Goal: Task Accomplishment & Management: Manage account settings

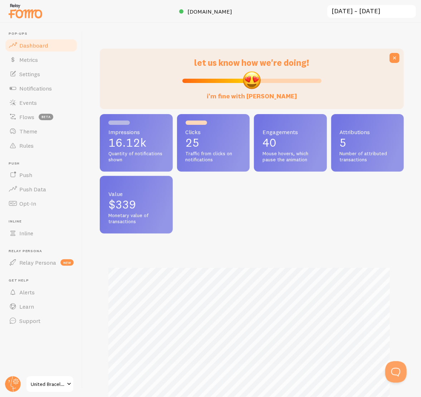
scroll to position [357244, 357133]
click at [25, 70] on span "Settings" at bounding box center [29, 73] width 21 height 7
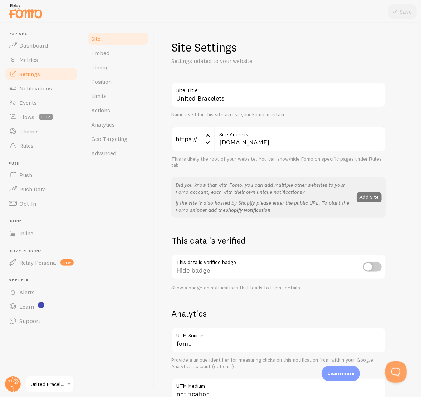
click at [370, 197] on button "Add Site" at bounding box center [368, 197] width 25 height 10
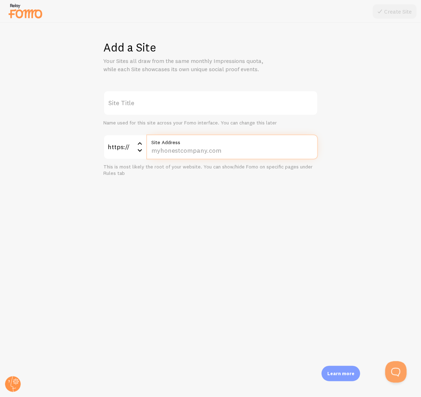
click at [182, 153] on input "Site Address" at bounding box center [232, 146] width 172 height 25
click at [143, 99] on label "Site Title" at bounding box center [210, 102] width 214 height 25
click at [143, 99] on input "Site Title" at bounding box center [210, 102] width 214 height 25
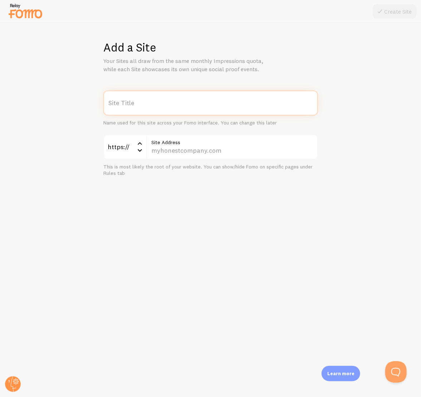
type input "h"
type input "Heyvitamins"
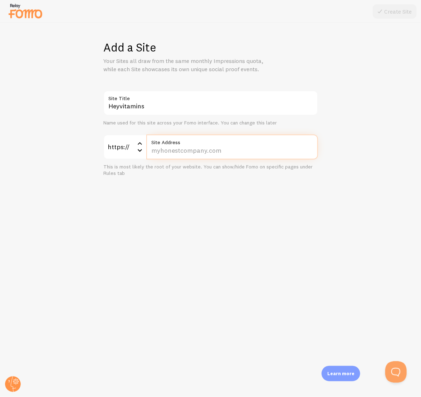
click at [187, 149] on input "Site Address" at bounding box center [232, 146] width 172 height 25
paste input "www.heyvitamins.com/"
type input "www.heyvitamins.com/"
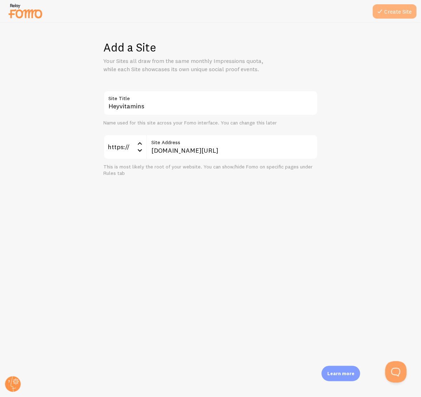
click at [391, 13] on button "Create Site" at bounding box center [394, 11] width 44 height 14
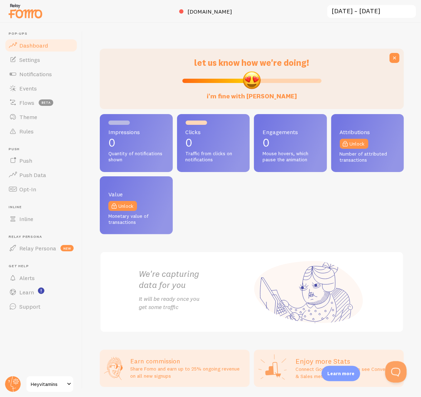
click at [52, 383] on span "Heyvitamins" at bounding box center [48, 384] width 34 height 9
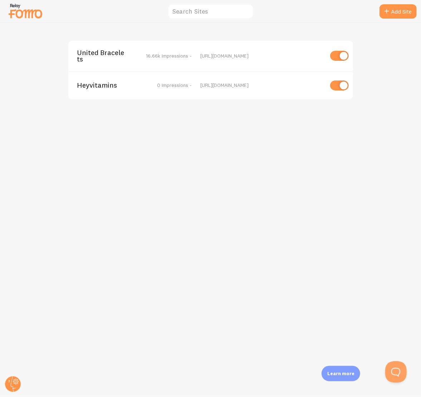
click at [196, 83] on div "Heyvitamins 0 Impressions -" at bounding box center [138, 85] width 123 height 6
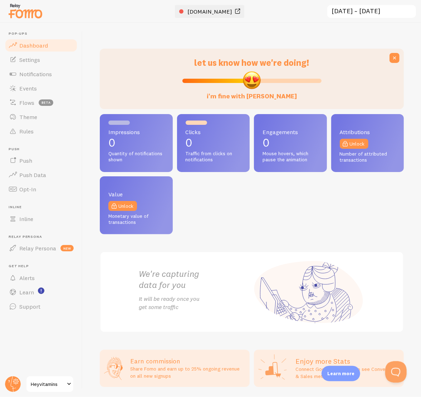
click at [217, 13] on span "[DOMAIN_NAME]" at bounding box center [210, 11] width 45 height 7
click at [42, 63] on link "Settings" at bounding box center [41, 60] width 74 height 14
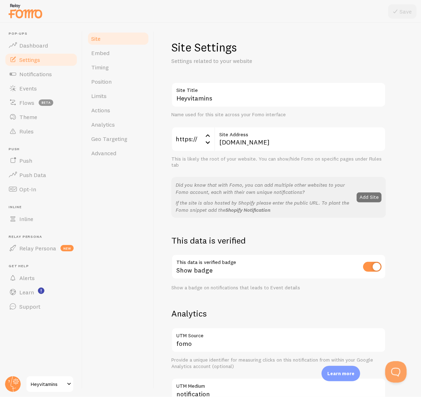
click at [265, 210] on link "Shopify Notification" at bounding box center [247, 210] width 45 height 6
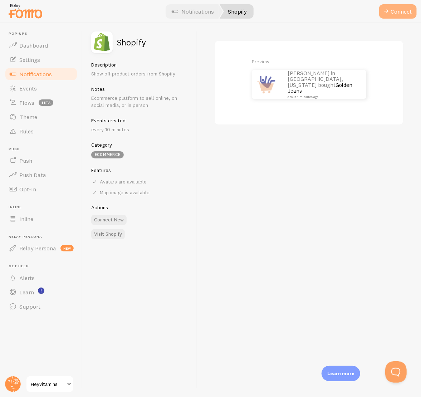
click at [402, 13] on button "Connect" at bounding box center [398, 11] width 38 height 14
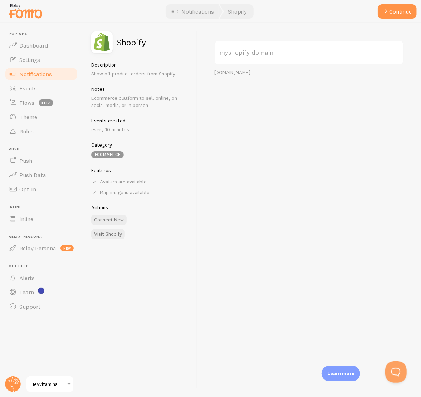
click at [264, 51] on label "myshopify domain" at bounding box center [308, 52] width 189 height 25
click at [241, 51] on label "myshopify domain" at bounding box center [308, 52] width 189 height 25
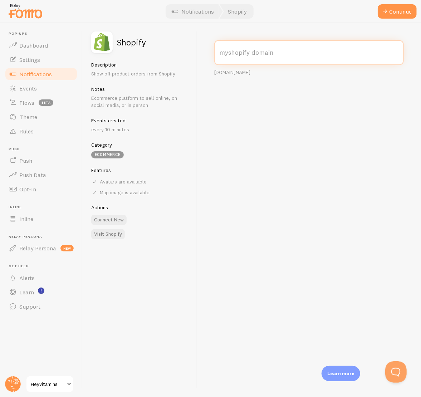
click at [241, 51] on input "myshopify domain" at bounding box center [308, 52] width 189 height 25
type input "heyvitamins.myshopify.com"
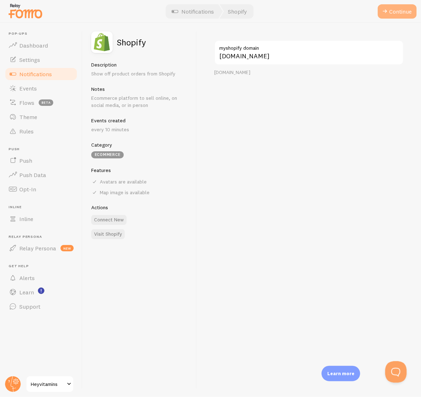
click at [390, 9] on button "Continue" at bounding box center [396, 11] width 39 height 14
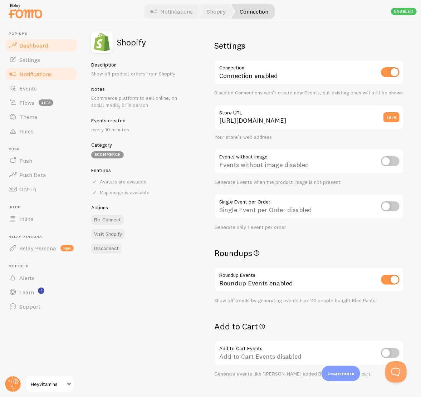
click at [29, 43] on span "Dashboard" at bounding box center [33, 45] width 29 height 7
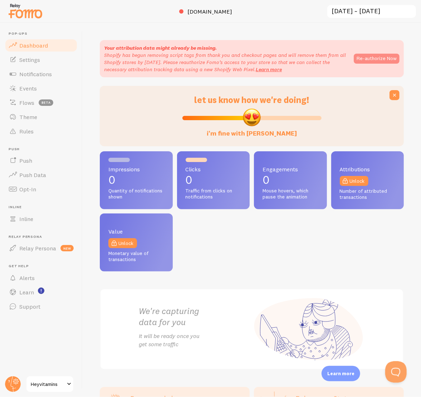
click at [372, 55] on button "Re-authorize Now" at bounding box center [376, 59] width 46 height 10
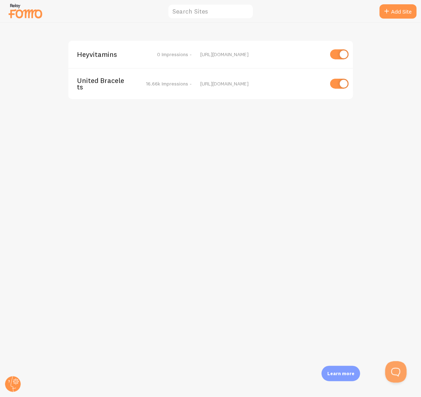
click at [87, 51] on span "Heyvitamins" at bounding box center [106, 54] width 58 height 6
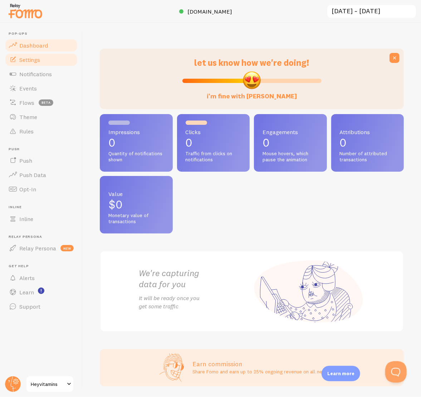
click at [26, 56] on span "Settings" at bounding box center [29, 59] width 21 height 7
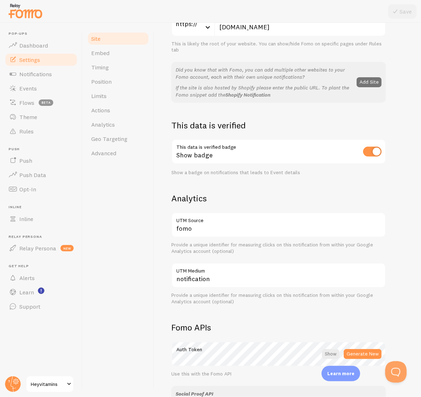
scroll to position [143, 0]
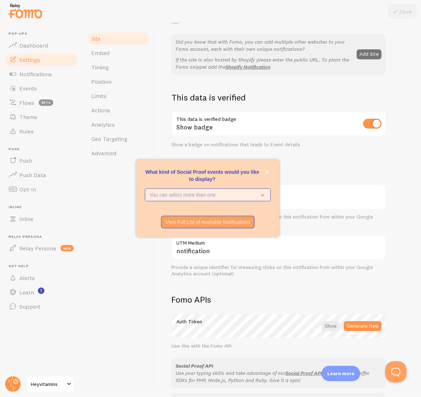
click at [210, 196] on p "You can select more than one" at bounding box center [202, 194] width 107 height 7
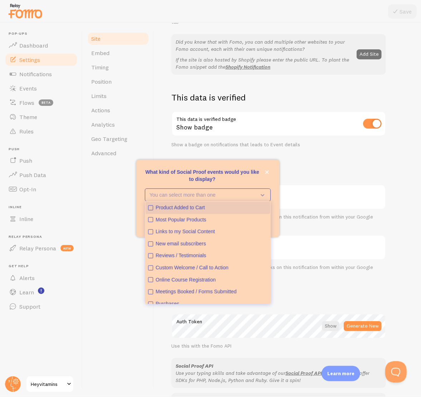
click at [150, 209] on icon "Product Added to Cart" at bounding box center [150, 207] width 3 height 3
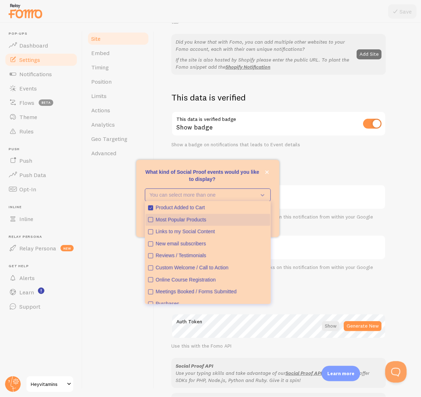
click at [151, 218] on icon "Most Popular Products" at bounding box center [150, 219] width 4 height 4
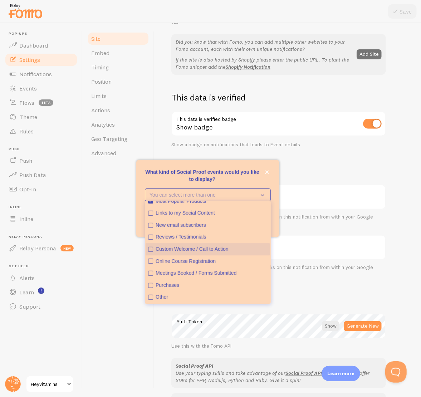
click at [150, 247] on icon "Custom Welcome / Call to Action" at bounding box center [150, 249] width 4 height 4
click at [150, 248] on icon "Custom Welcome / Call to Action" at bounding box center [150, 249] width 4 height 4
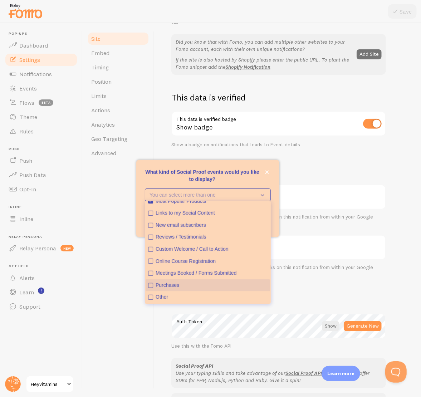
click at [148, 286] on icon "Purchases" at bounding box center [150, 285] width 5 height 5
click at [243, 169] on p "What kind of Social Proof events would you like to display?" at bounding box center [208, 175] width 126 height 14
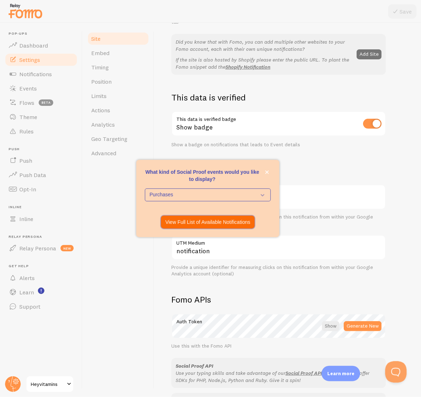
click at [196, 223] on p "View Full List of Available Notifications" at bounding box center [207, 221] width 85 height 7
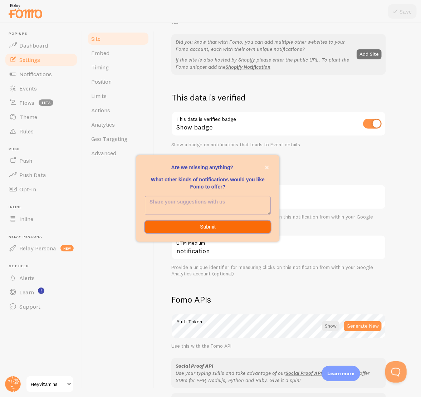
click at [214, 230] on button "Submit" at bounding box center [208, 227] width 126 height 13
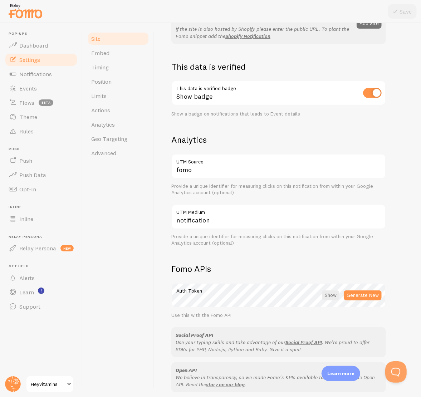
scroll to position [278, 0]
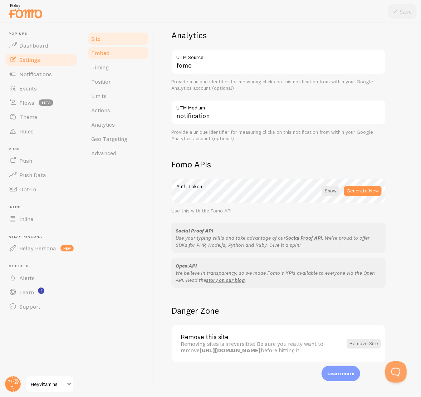
click at [105, 55] on span "Embed" at bounding box center [100, 52] width 18 height 7
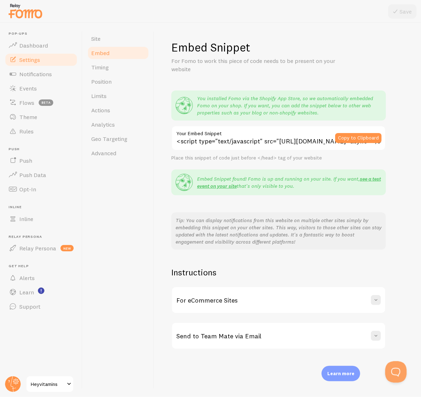
click at [237, 299] on div "For eCommerce Sites" at bounding box center [278, 300] width 213 height 26
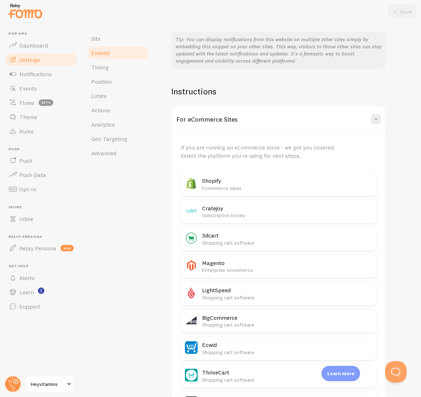
scroll to position [214, 0]
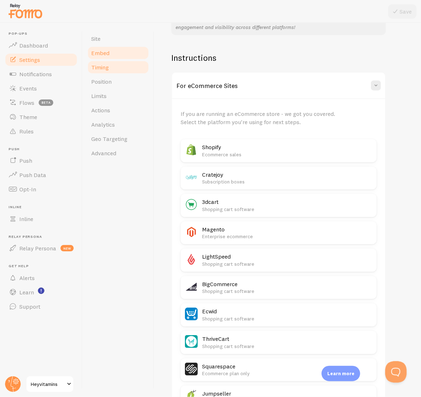
click at [109, 65] on link "Timing" at bounding box center [118, 67] width 63 height 14
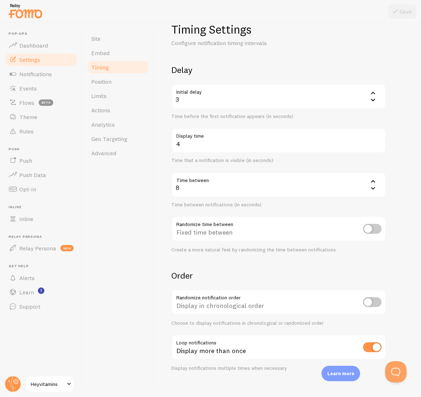
scroll to position [26, 0]
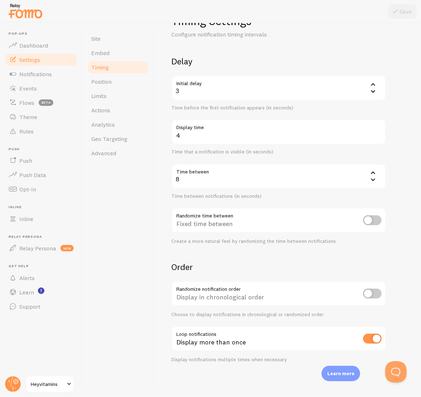
click at [374, 222] on input "checkbox" at bounding box center [372, 220] width 19 height 10
click at [366, 218] on input "checkbox" at bounding box center [372, 220] width 19 height 10
checkbox input "true"
click at [365, 292] on input "checkbox" at bounding box center [372, 293] width 19 height 10
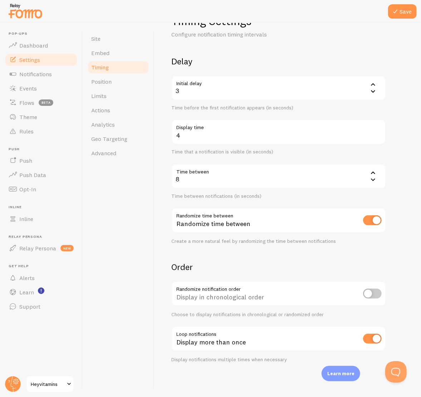
checkbox input "true"
click at [367, 337] on input "checkbox" at bounding box center [372, 338] width 19 height 10
checkbox input "false"
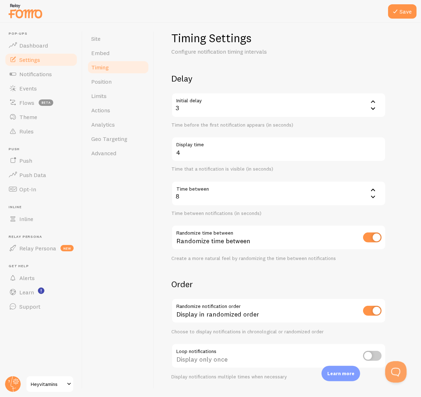
scroll to position [0, 0]
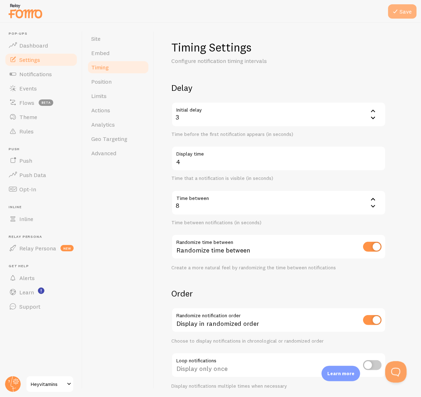
click at [405, 8] on button "Save" at bounding box center [402, 11] width 29 height 14
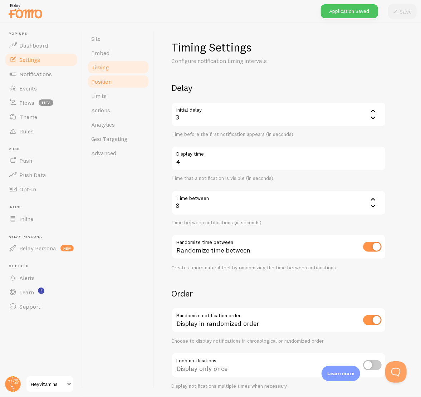
click at [115, 81] on link "Position" at bounding box center [118, 81] width 63 height 14
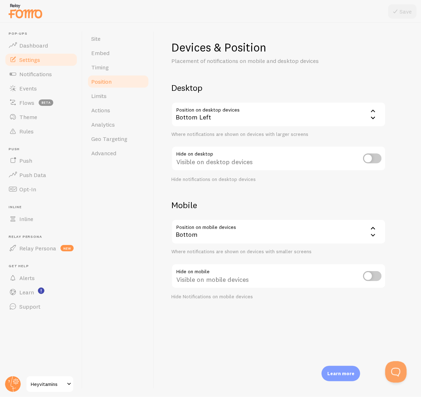
click at [366, 159] on input "checkbox" at bounding box center [372, 158] width 19 height 10
click at [370, 159] on input "checkbox" at bounding box center [372, 158] width 19 height 10
checkbox input "false"
click at [115, 98] on link "Limits" at bounding box center [118, 96] width 63 height 14
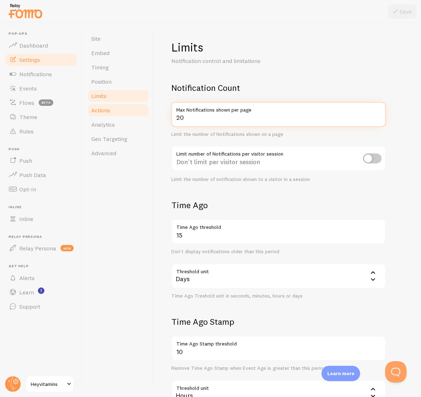
drag, startPoint x: 164, startPoint y: 113, endPoint x: 145, endPoint y: 112, distance: 18.2
click at [148, 112] on div "Site Embed Timing Position Limits Actions Analytics Geo Targeting Advanced Limi…" at bounding box center [252, 210] width 338 height 374
type input "2"
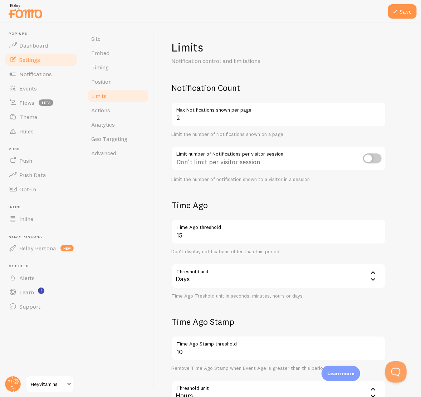
click at [278, 154] on div "Don't limit per visitor session" at bounding box center [278, 159] width 214 height 26
click at [365, 158] on input "checkbox" at bounding box center [372, 158] width 19 height 10
checkbox input "true"
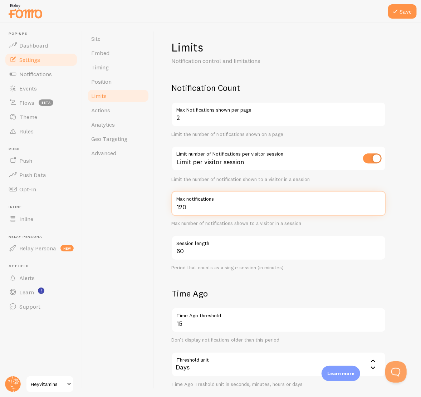
drag, startPoint x: 167, startPoint y: 210, endPoint x: 153, endPoint y: 210, distance: 13.9
click at [153, 210] on div "Site Embed Timing Position Limits Actions Analytics Geo Targeting Advanced Limi…" at bounding box center [252, 210] width 338 height 374
drag, startPoint x: 165, startPoint y: 210, endPoint x: 148, endPoint y: 210, distance: 17.2
click at [148, 210] on div "Site Embed Timing Position Limits Actions Analytics Geo Targeting Advanced Limi…" at bounding box center [252, 210] width 338 height 374
type input "6"
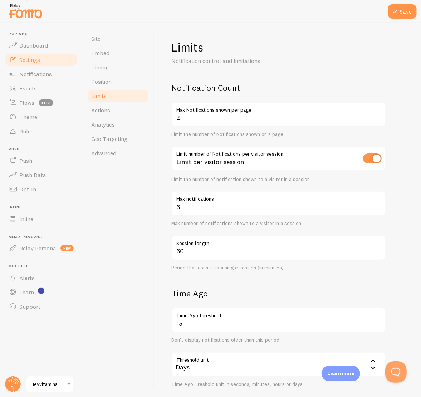
click at [148, 209] on div "Site Embed Timing Position Limits Actions Analytics Geo Targeting Advanced" at bounding box center [118, 210] width 71 height 374
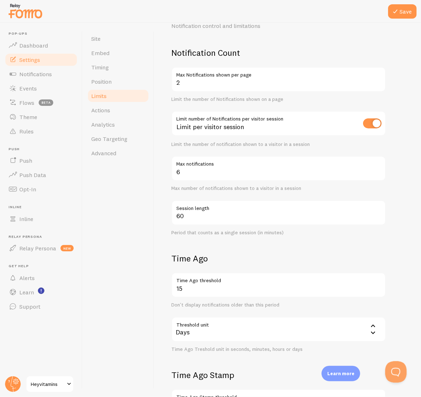
scroll to position [107, 0]
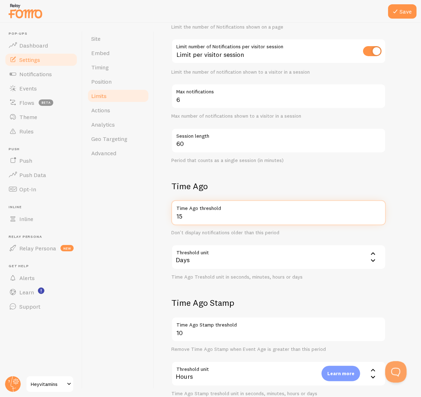
click at [312, 214] on input "15" at bounding box center [278, 212] width 214 height 25
drag, startPoint x: 183, startPoint y: 219, endPoint x: 154, endPoint y: 219, distance: 29.3
click at [154, 219] on div "Limits Notification control and limitations Notification Count 2 Max Notificati…" at bounding box center [287, 210] width 267 height 374
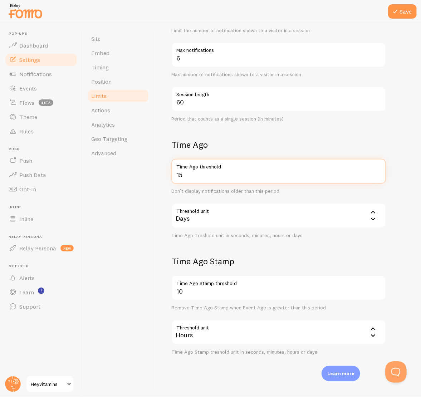
scroll to position [155, 0]
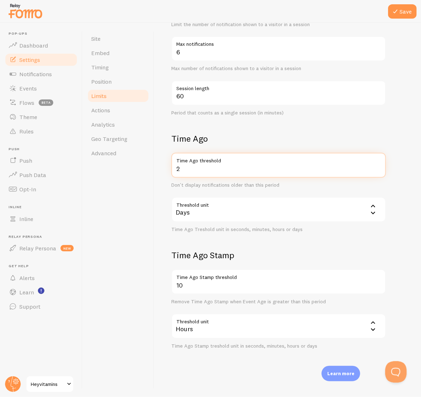
type input "15"
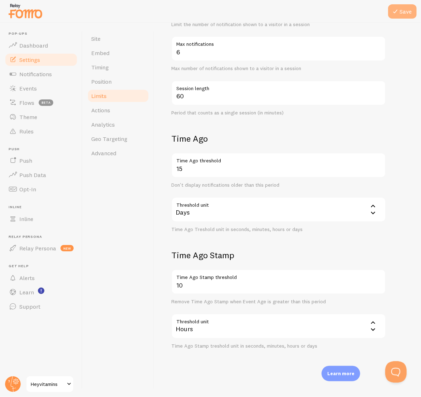
click at [411, 13] on button "Save" at bounding box center [402, 11] width 29 height 14
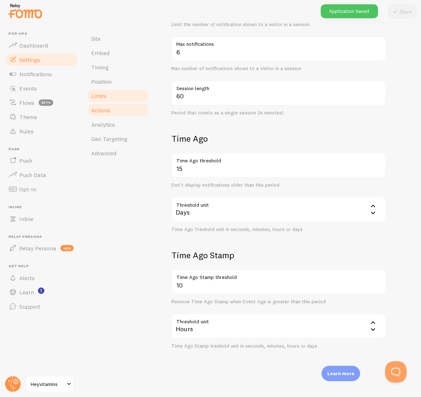
click at [108, 114] on link "Actions" at bounding box center [118, 110] width 63 height 14
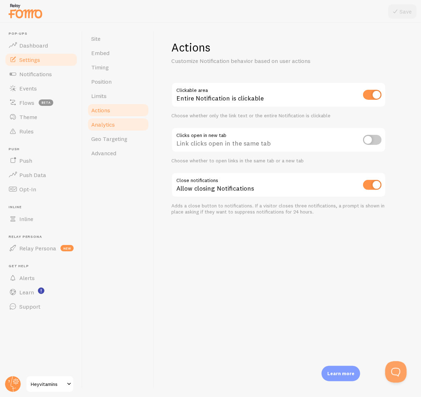
click at [119, 123] on link "Analytics" at bounding box center [118, 124] width 63 height 14
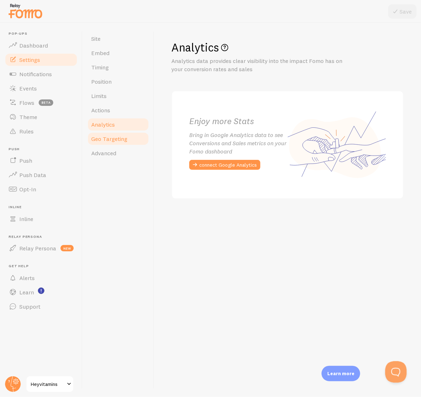
click at [115, 141] on span "Geo Targeting" at bounding box center [109, 138] width 36 height 7
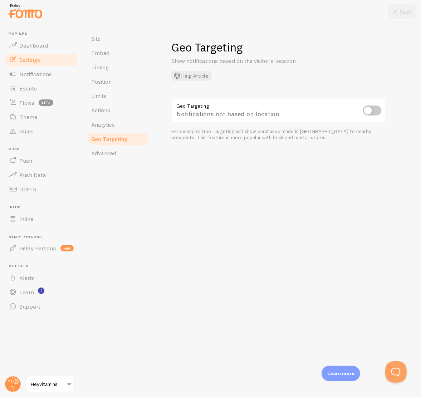
click at [369, 113] on input "checkbox" at bounding box center [372, 110] width 19 height 10
checkbox input "true"
click at [405, 15] on button "Save" at bounding box center [402, 11] width 29 height 14
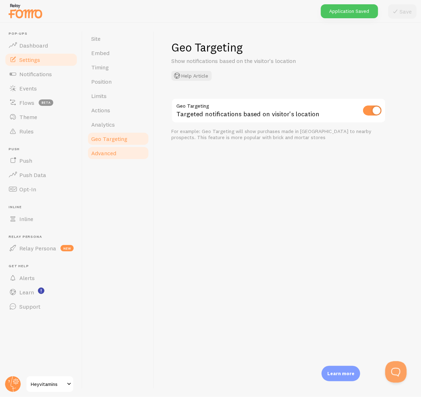
click at [113, 153] on span "Advanced" at bounding box center [103, 152] width 25 height 7
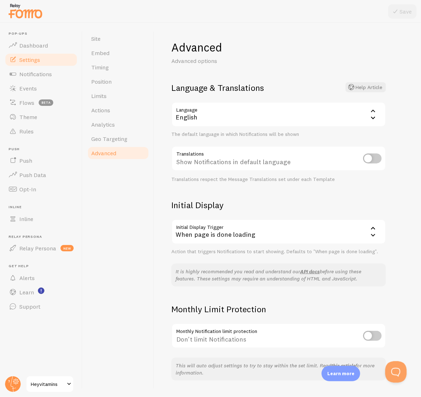
scroll to position [18, 0]
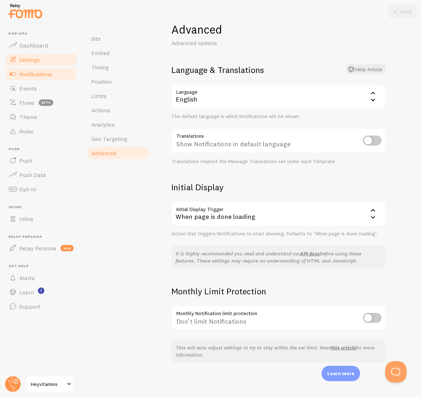
click at [35, 74] on span "Notifications" at bounding box center [35, 73] width 33 height 7
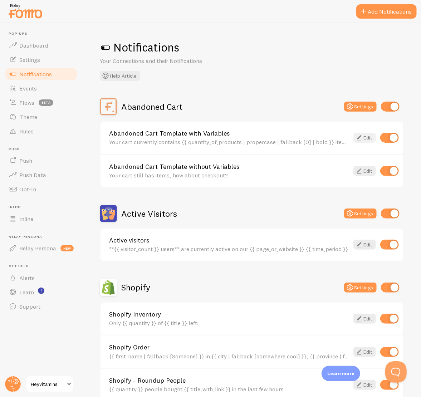
click at [360, 137] on link "Edit" at bounding box center [364, 138] width 23 height 10
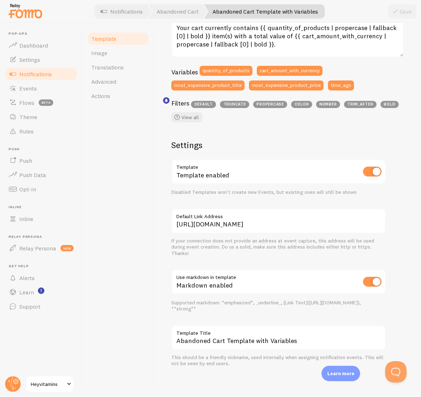
scroll to position [164, 0]
click at [28, 73] on span "Notifications" at bounding box center [35, 73] width 33 height 7
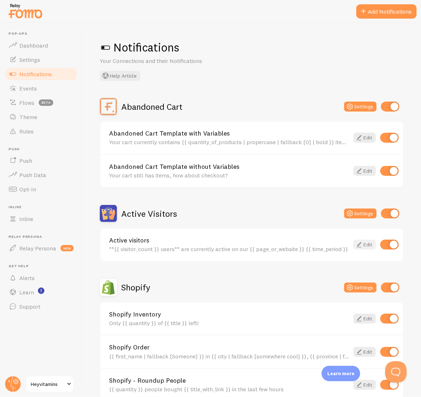
click at [355, 243] on icon at bounding box center [359, 244] width 9 height 9
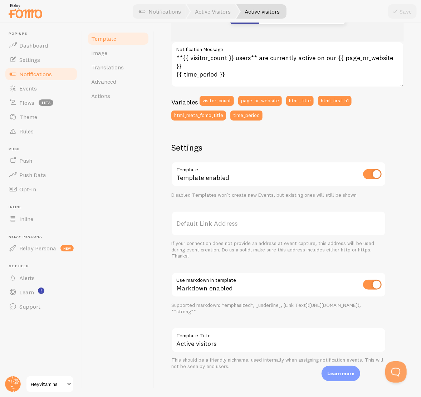
scroll to position [134, 0]
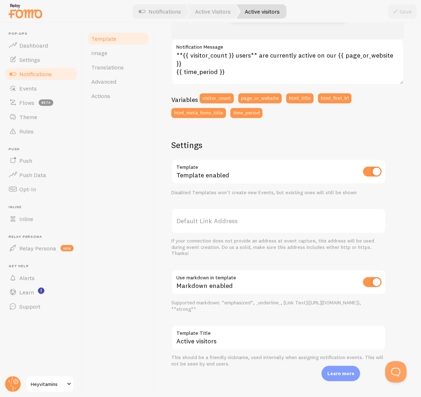
click at [39, 76] on span "Notifications" at bounding box center [35, 73] width 33 height 7
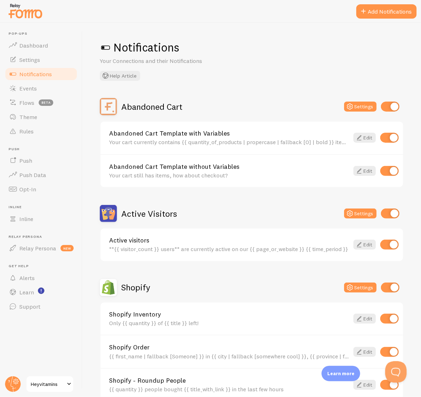
click at [381, 213] on input "checkbox" at bounding box center [390, 213] width 19 height 10
checkbox input "false"
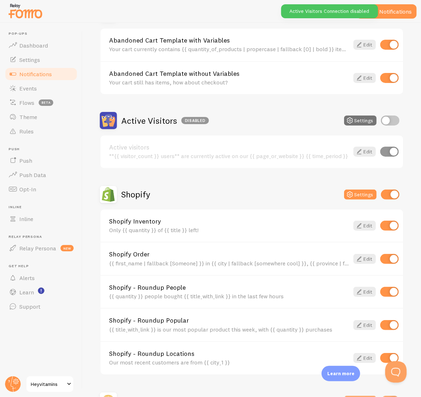
scroll to position [143, 0]
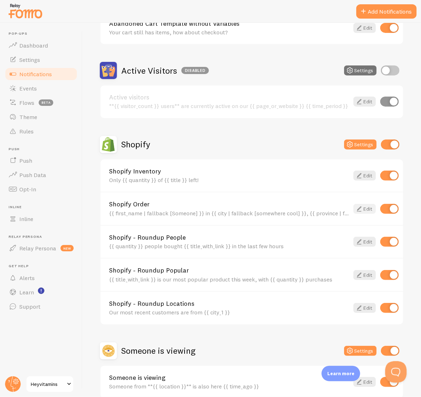
click at [362, 204] on link "Edit" at bounding box center [364, 209] width 23 height 10
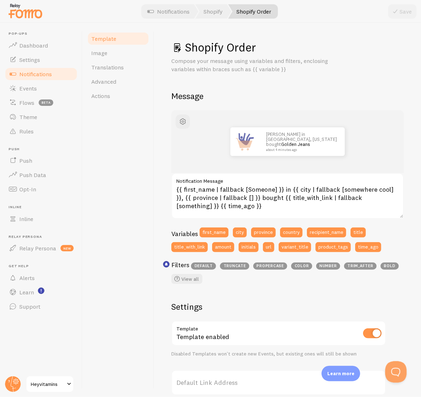
click at [110, 38] on span "Template" at bounding box center [103, 38] width 25 height 7
click at [32, 73] on span "Notifications" at bounding box center [35, 73] width 33 height 7
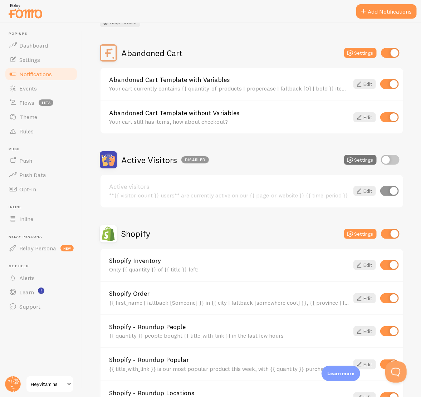
scroll to position [143, 0]
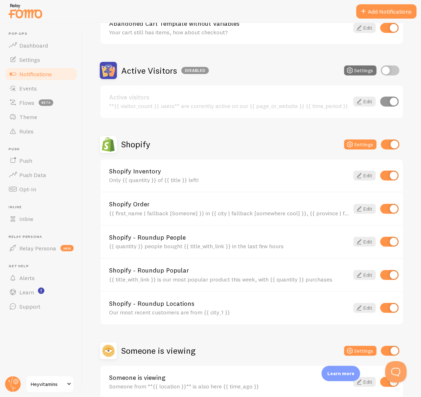
click at [384, 243] on input "checkbox" at bounding box center [389, 242] width 19 height 10
checkbox input "false"
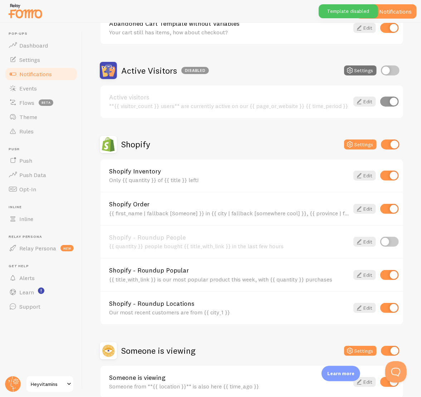
click at [381, 274] on input "checkbox" at bounding box center [389, 275] width 19 height 10
checkbox input "false"
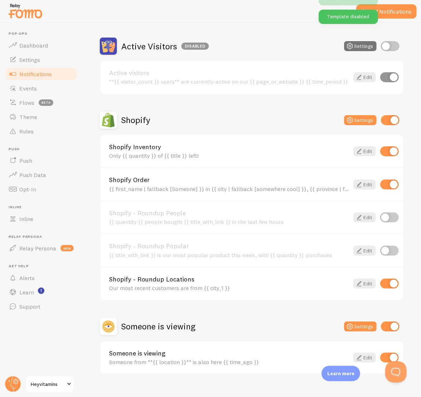
scroll to position [179, 0]
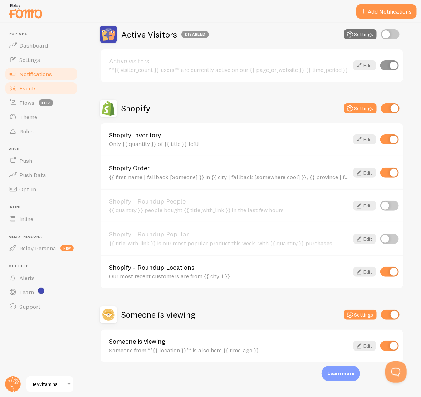
click at [29, 90] on span "Events" at bounding box center [28, 88] width 18 height 7
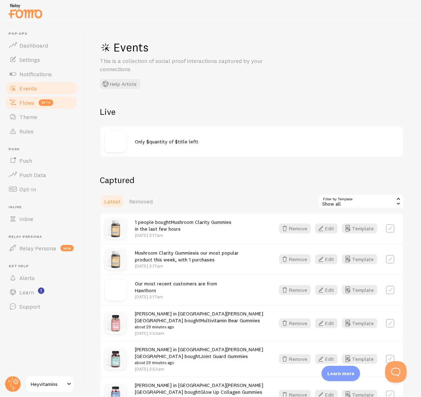
click at [35, 103] on link "Flows beta" at bounding box center [41, 102] width 74 height 14
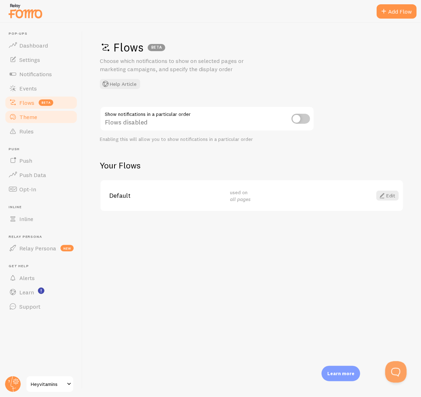
click at [36, 119] on span "Theme" at bounding box center [28, 116] width 18 height 7
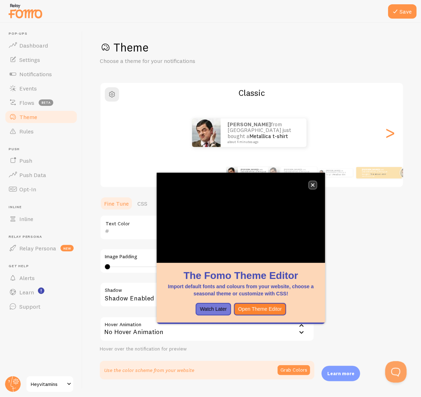
click at [311, 183] on button "close," at bounding box center [313, 185] width 8 height 8
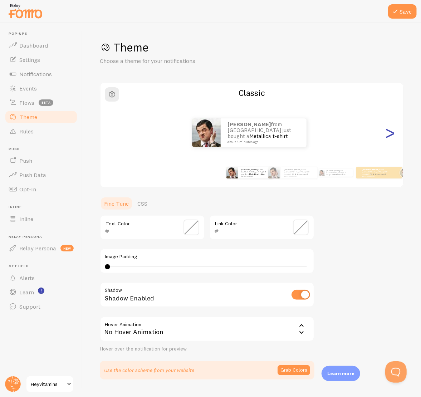
click at [386, 139] on div ">" at bounding box center [390, 132] width 9 height 51
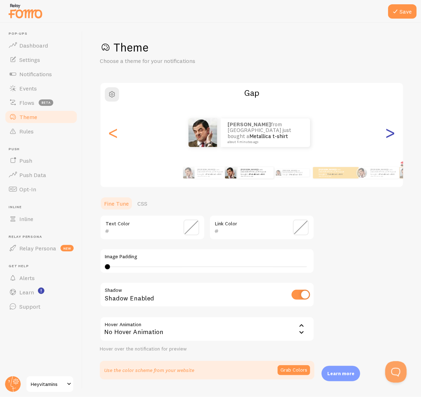
click at [386, 139] on div ">" at bounding box center [390, 132] width 9 height 51
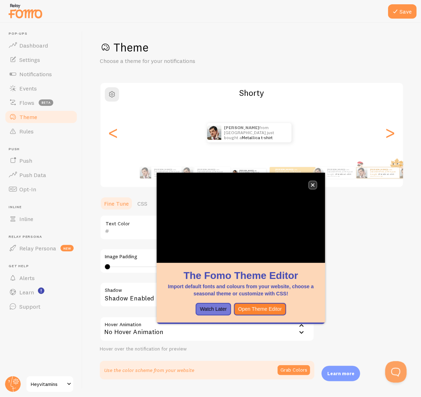
click at [313, 186] on icon "close," at bounding box center [313, 185] width 4 height 4
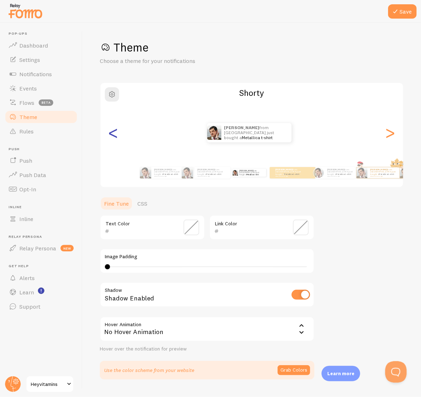
click at [113, 136] on div "<" at bounding box center [113, 132] width 9 height 51
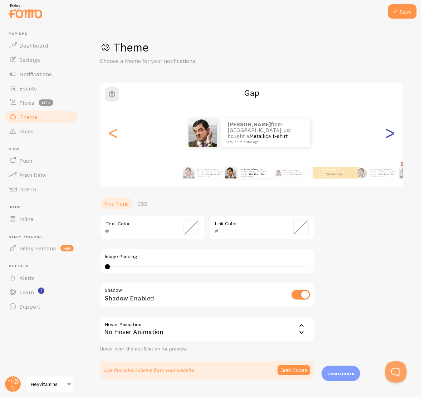
click at [386, 136] on div ">" at bounding box center [390, 132] width 9 height 51
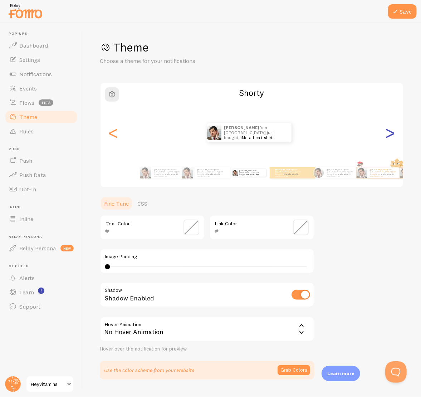
click at [386, 136] on div ">" at bounding box center [390, 132] width 9 height 51
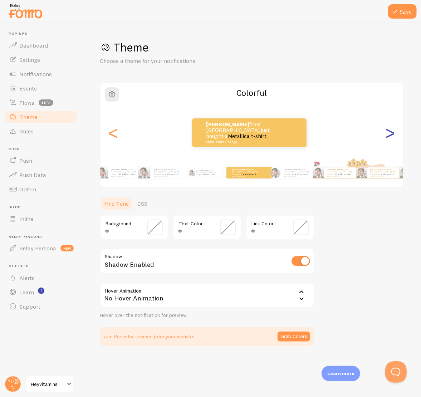
click at [386, 136] on div ">" at bounding box center [390, 132] width 9 height 51
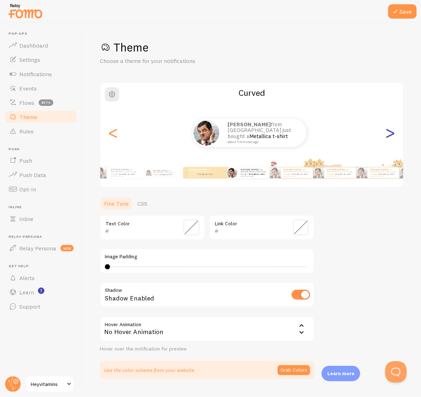
click at [386, 136] on div ">" at bounding box center [390, 132] width 9 height 51
type input "0"
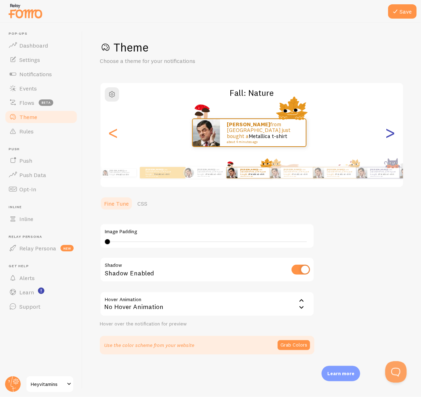
click at [386, 136] on div ">" at bounding box center [390, 132] width 9 height 51
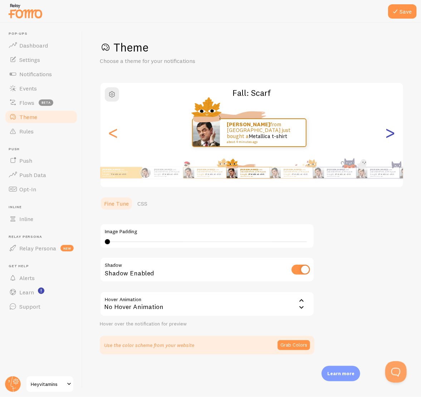
click at [386, 136] on div ">" at bounding box center [390, 132] width 9 height 51
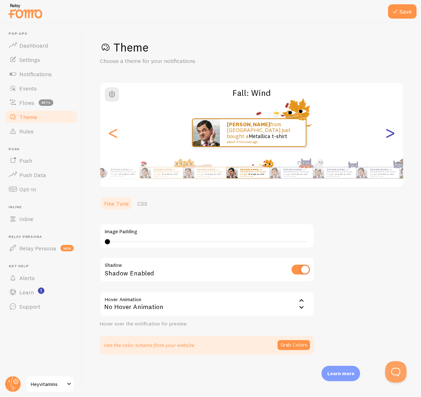
click at [386, 136] on div ">" at bounding box center [390, 132] width 9 height 51
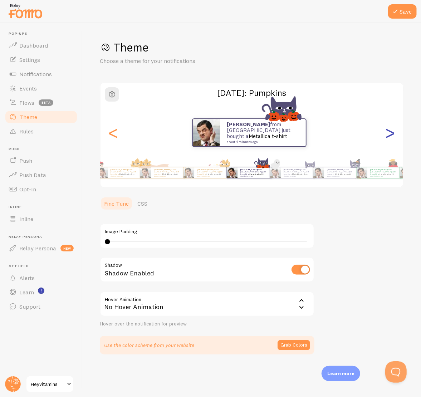
click at [386, 136] on div ">" at bounding box center [390, 132] width 9 height 51
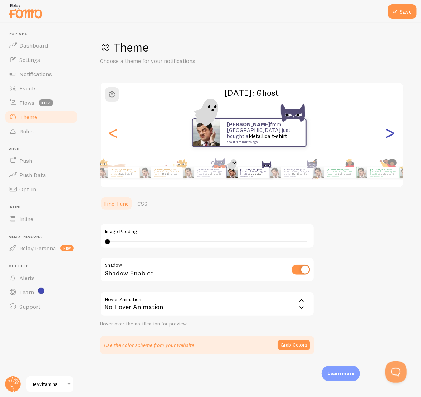
click at [386, 136] on div ">" at bounding box center [390, 132] width 9 height 51
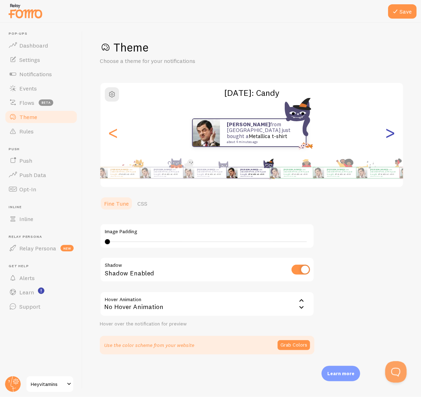
click at [386, 136] on div ">" at bounding box center [390, 132] width 9 height 51
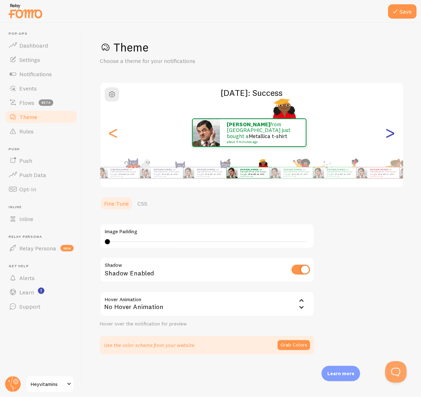
click at [386, 136] on div ">" at bounding box center [390, 132] width 9 height 51
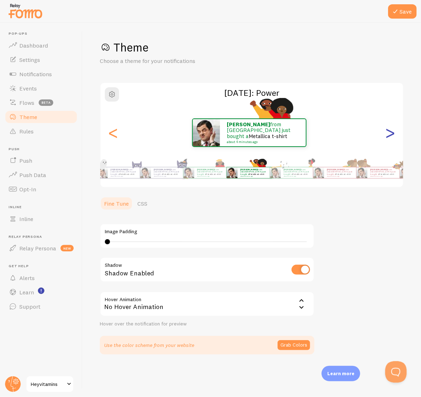
click at [386, 136] on div ">" at bounding box center [390, 132] width 9 height 51
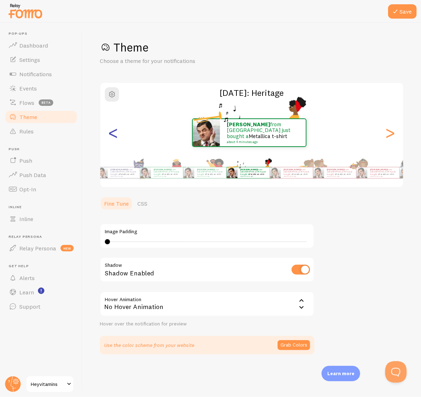
click at [118, 142] on div "<" at bounding box center [113, 132] width 9 height 51
click at [118, 141] on div "<" at bounding box center [113, 132] width 9 height 51
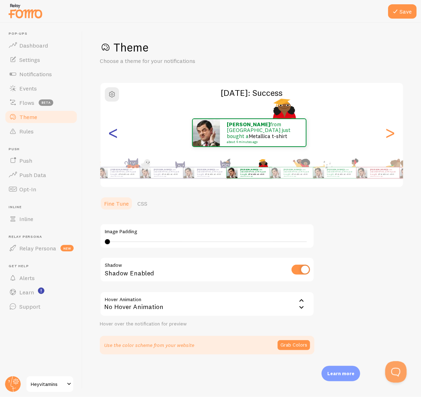
click at [118, 141] on div "<" at bounding box center [113, 132] width 9 height 51
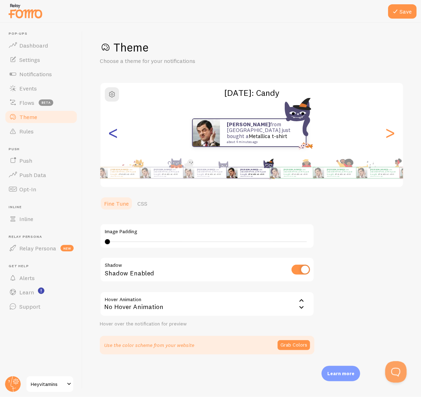
click at [118, 140] on div "<" at bounding box center [113, 132] width 9 height 51
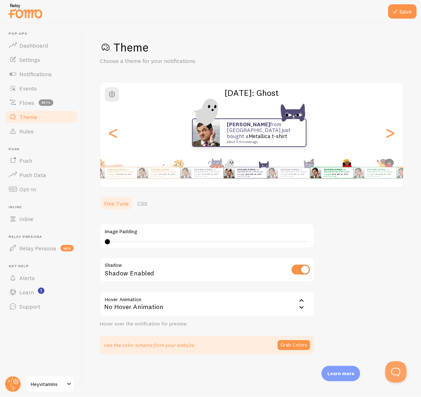
click at [420, 187] on html "Pop-ups Dashboard Settings Notifications Events Flows beta Theme Rules [GEOGRAP…" at bounding box center [210, 198] width 421 height 397
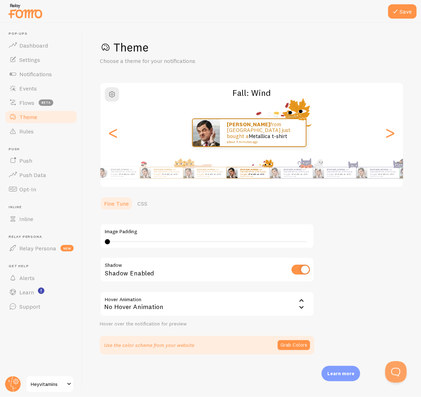
click at [205, 180] on div "[PERSON_NAME] from [GEOGRAPHIC_DATA] just bought a Metallica t-shirt about 4 mi…" at bounding box center [206, 173] width 38 height 20
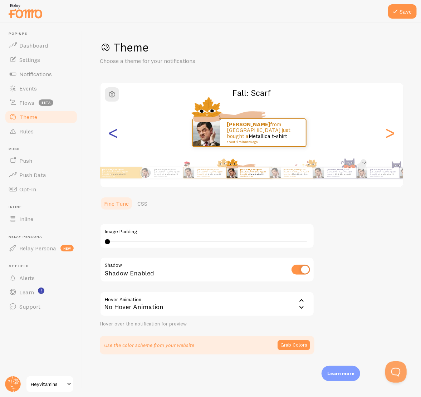
click at [117, 139] on div "<" at bounding box center [113, 132] width 9 height 51
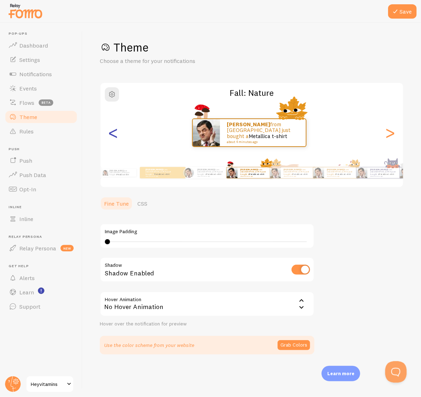
click at [117, 140] on div "<" at bounding box center [113, 132] width 9 height 51
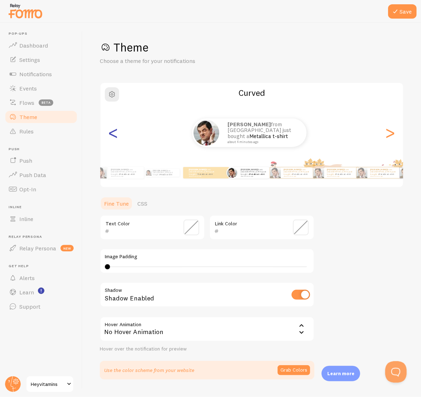
click at [117, 140] on div "<" at bounding box center [113, 132] width 9 height 51
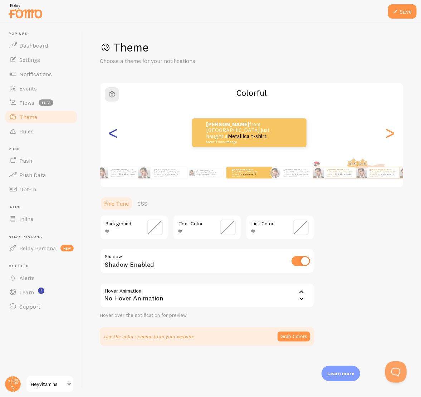
click at [117, 140] on div "<" at bounding box center [113, 132] width 9 height 51
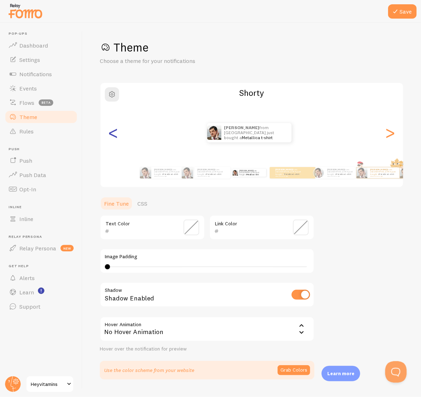
click at [117, 140] on div "<" at bounding box center [113, 132] width 9 height 51
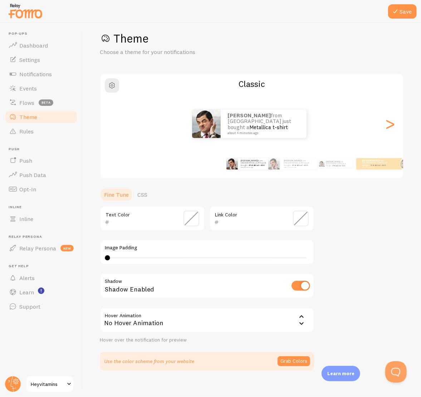
scroll to position [16, 0]
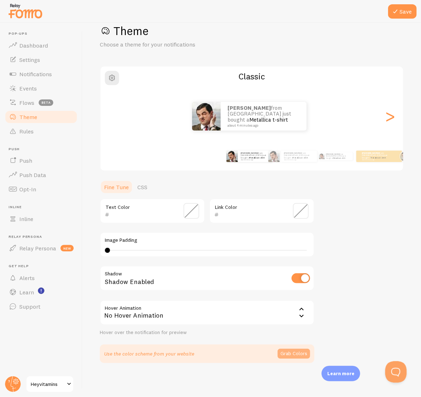
click at [292, 348] on button "Grab Colors" at bounding box center [293, 353] width 33 height 10
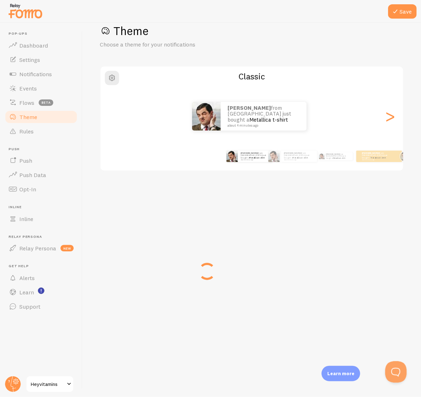
scroll to position [14, 0]
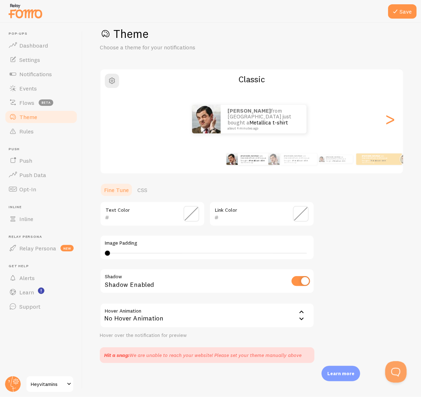
click at [184, 212] on span at bounding box center [191, 214] width 16 height 16
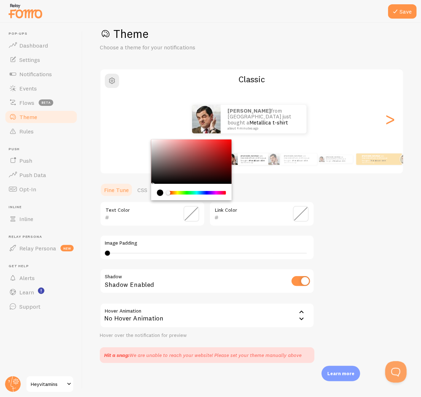
click at [354, 233] on div "Theme Choose a theme for your notifications Classic [PERSON_NAME] from [GEOGRAP…" at bounding box center [252, 194] width 304 height 336
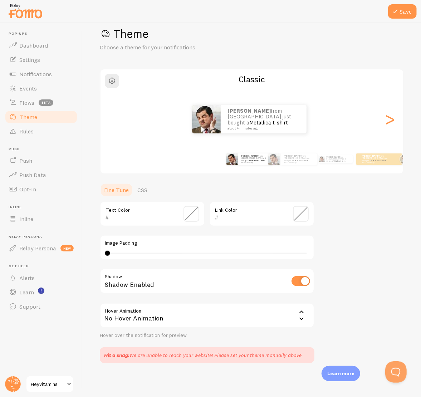
click at [307, 353] on div "Hit a snag: We are unable to reach your website! Please set your theme manually…" at bounding box center [207, 354] width 206 height 7
click at [193, 212] on span at bounding box center [191, 214] width 16 height 16
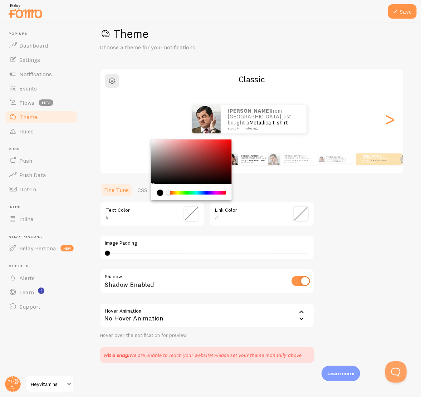
click at [162, 191] on div "current color is #000000" at bounding box center [160, 192] width 6 height 6
click at [168, 174] on div "Chrome color picker" at bounding box center [191, 161] width 80 height 44
drag, startPoint x: 162, startPoint y: 150, endPoint x: 156, endPoint y: 158, distance: 10.2
click at [156, 157] on div "Chrome color picker" at bounding box center [191, 161] width 80 height 44
click at [140, 210] on div "999090 Text Color" at bounding box center [152, 213] width 105 height 25
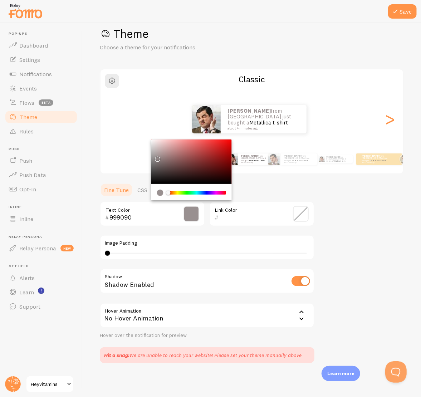
click at [134, 215] on input "999090" at bounding box center [141, 217] width 65 height 9
drag, startPoint x: 132, startPoint y: 216, endPoint x: 110, endPoint y: 217, distance: 21.8
click at [110, 217] on input "999090" at bounding box center [141, 217] width 65 height 9
paste input "454645"
type input "454645"
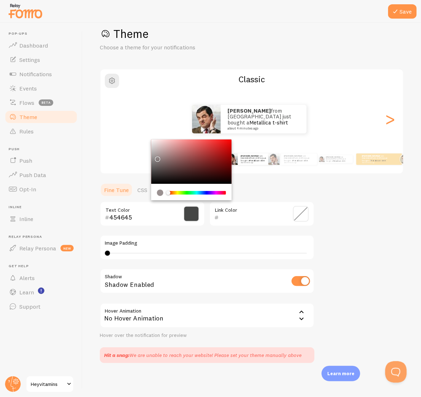
click at [227, 217] on input "text" at bounding box center [251, 217] width 65 height 9
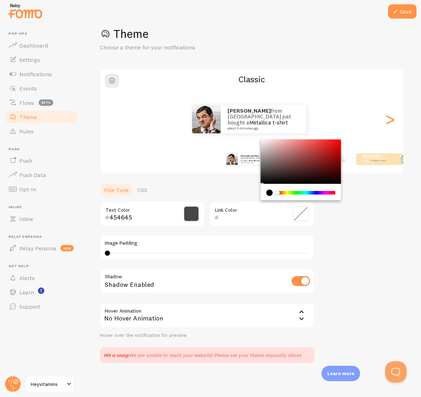
paste input "91B474"
click at [331, 220] on div "Theme Choose a theme for your notifications Classic [PERSON_NAME] from [GEOGRAP…" at bounding box center [252, 194] width 304 height 336
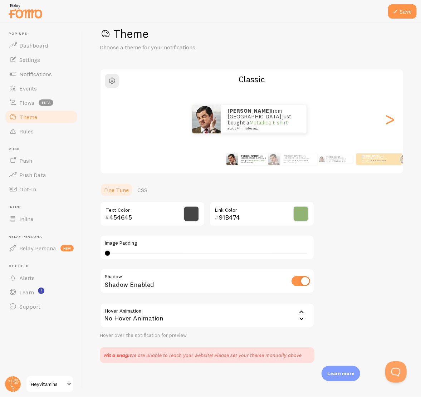
click at [300, 214] on span at bounding box center [301, 214] width 16 height 16
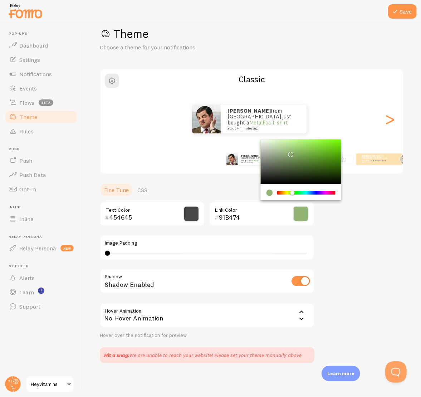
drag, startPoint x: 234, startPoint y: 217, endPoint x: 218, endPoint y: 218, distance: 16.5
click at [218, 218] on div "91B474" at bounding box center [249, 217] width 70 height 9
paste input "A94600"
click at [359, 225] on div "Theme Choose a theme for your notifications Classic [PERSON_NAME] from [GEOGRAP…" at bounding box center [252, 194] width 304 height 336
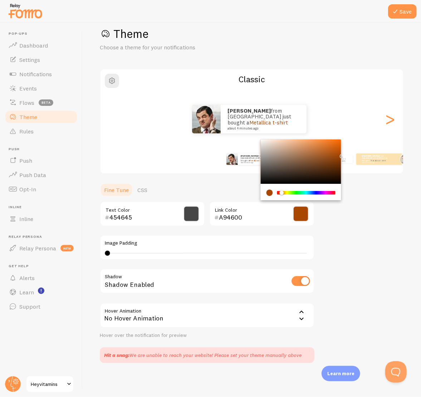
drag, startPoint x: 245, startPoint y: 218, endPoint x: 218, endPoint y: 221, distance: 27.3
click at [219, 221] on input "A94600" at bounding box center [251, 217] width 65 height 9
paste input "91B474"
type input "91B474"
drag, startPoint x: 328, startPoint y: 243, endPoint x: 325, endPoint y: 238, distance: 5.4
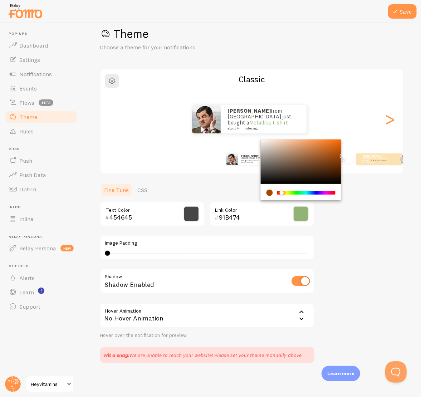
click at [329, 241] on div "Theme Choose a theme for your notifications Classic [PERSON_NAME] from [GEOGRAP…" at bounding box center [252, 194] width 304 height 336
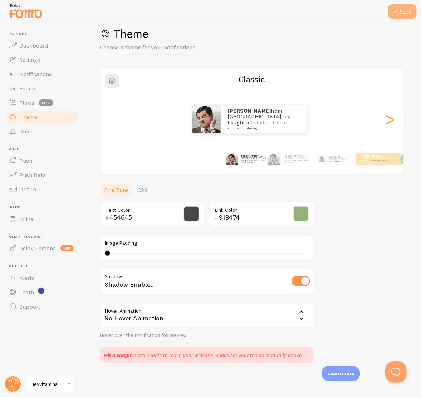
click at [404, 11] on button "Save" at bounding box center [402, 11] width 29 height 14
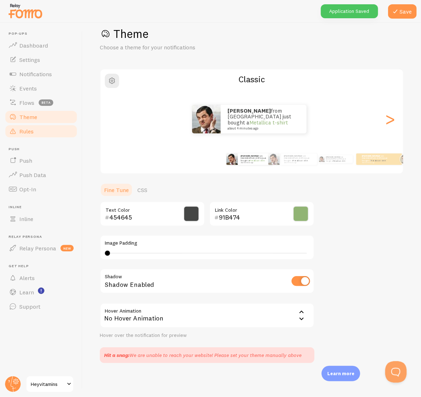
click at [29, 135] on link "Rules" at bounding box center [41, 131] width 74 height 14
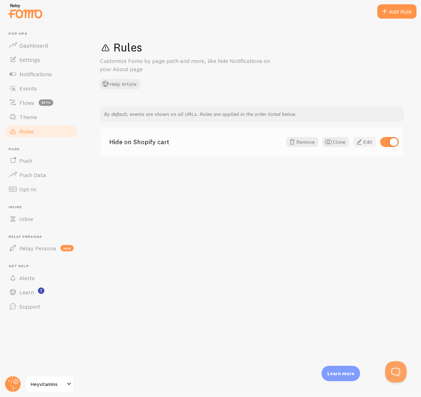
click at [367, 143] on link "Edit" at bounding box center [364, 142] width 23 height 10
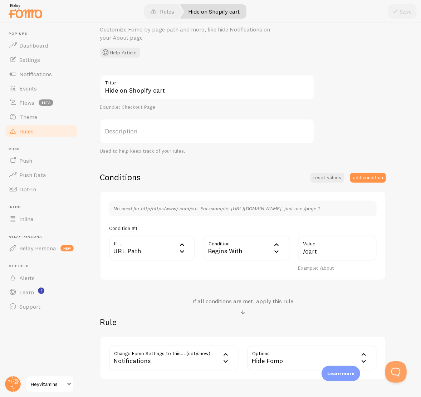
scroll to position [77, 0]
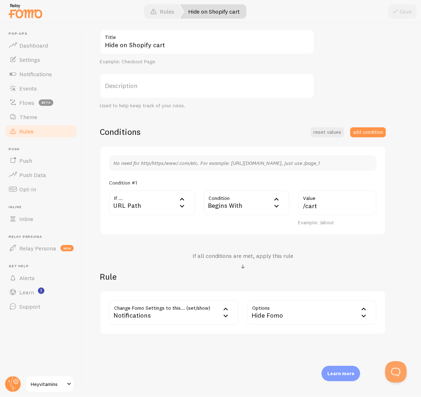
drag, startPoint x: 218, startPoint y: 256, endPoint x: 221, endPoint y: 253, distance: 4.0
click at [218, 256] on h4 "If all conditions are met, apply this rule" at bounding box center [242, 256] width 101 height 8
click at [360, 134] on button "add condition" at bounding box center [368, 132] width 36 height 10
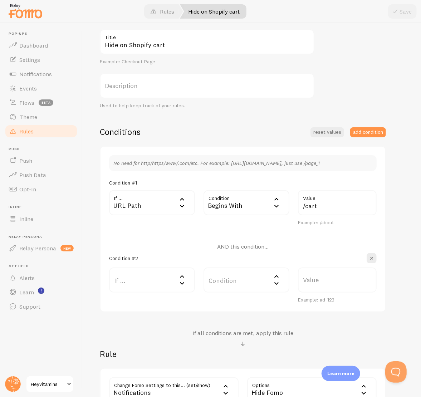
click at [235, 204] on div "Begins With" at bounding box center [246, 202] width 86 height 25
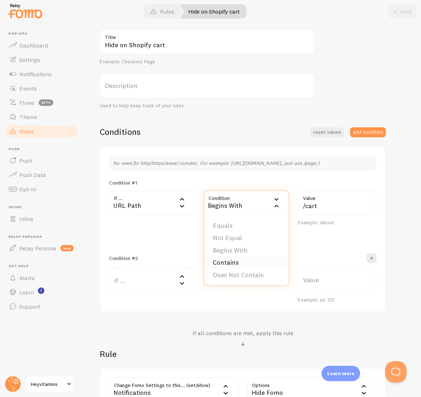
click at [244, 264] on li "Contains" at bounding box center [246, 262] width 84 height 13
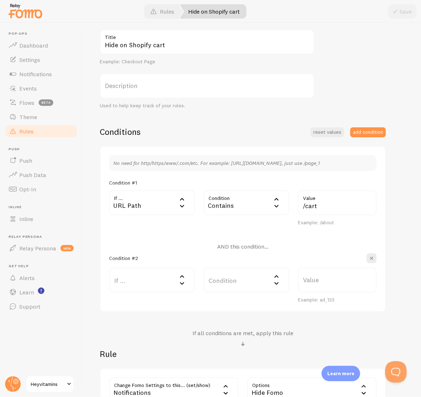
click at [163, 281] on label "If ..." at bounding box center [152, 279] width 86 height 25
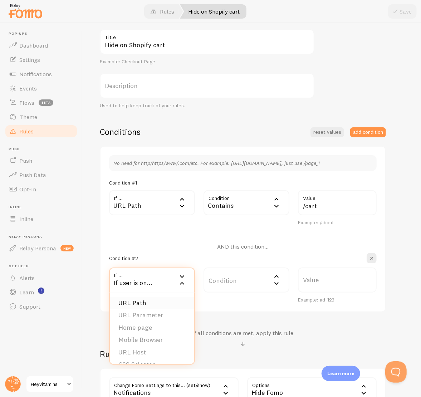
click at [165, 300] on li "URL Path" at bounding box center [152, 303] width 84 height 13
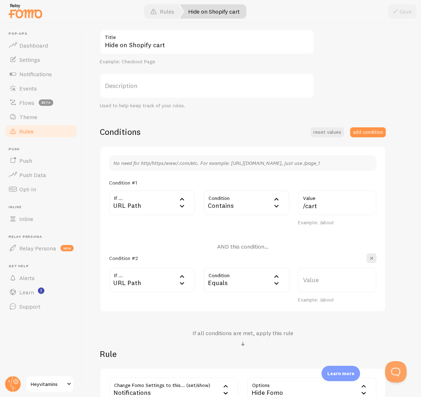
click at [228, 279] on div "Equals" at bounding box center [246, 279] width 86 height 25
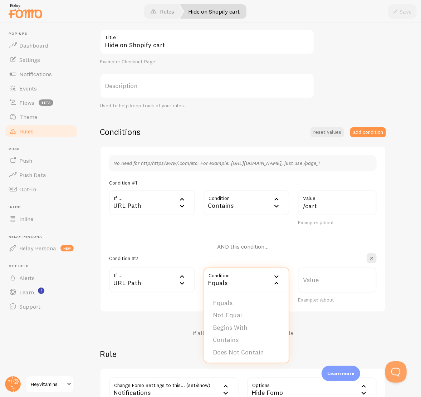
click at [240, 338] on li "Contains" at bounding box center [246, 339] width 84 height 13
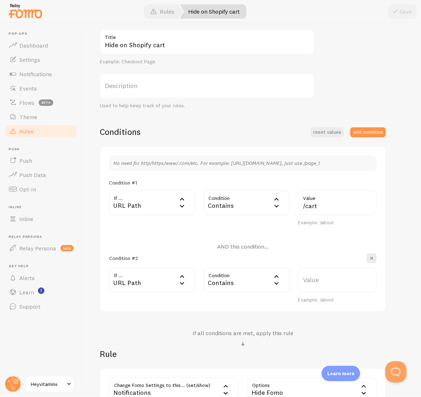
click at [321, 279] on label "Value" at bounding box center [337, 279] width 79 height 25
click at [321, 279] on input "Value" at bounding box center [337, 279] width 79 height 25
type input "/checkouts"
click at [367, 133] on button "add condition" at bounding box center [368, 132] width 36 height 10
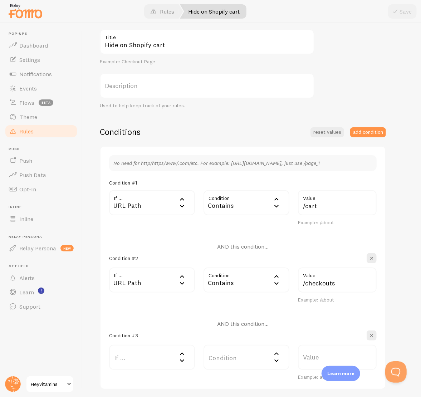
scroll to position [220, 0]
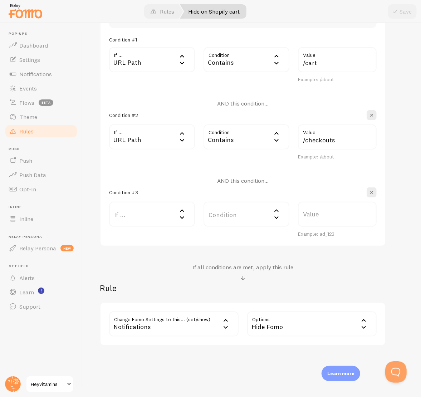
click at [148, 210] on label "If ..." at bounding box center [152, 214] width 86 height 25
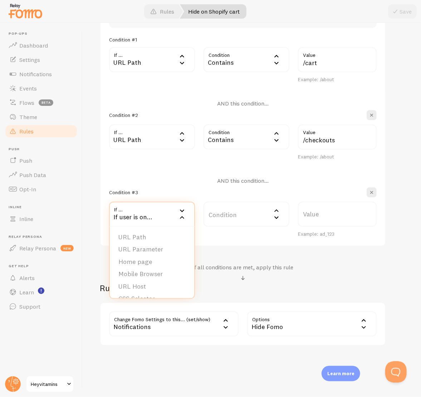
drag, startPoint x: 145, startPoint y: 233, endPoint x: 155, endPoint y: 229, distance: 10.5
click at [145, 233] on li "URL Path" at bounding box center [152, 237] width 84 height 13
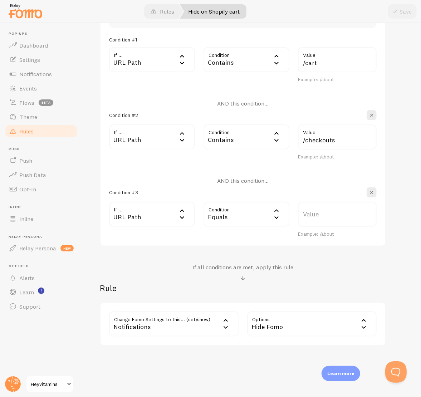
click at [329, 214] on label "Value" at bounding box center [337, 214] width 79 height 25
click at [329, 214] on input "Value" at bounding box center [337, 214] width 79 height 25
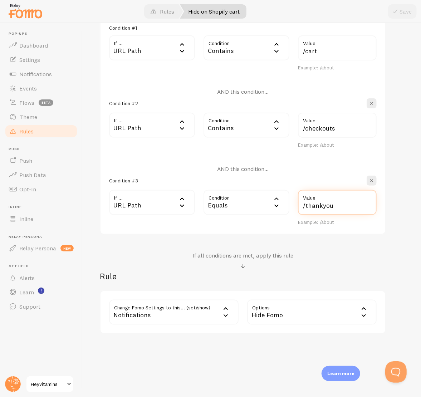
scroll to position [0, 0]
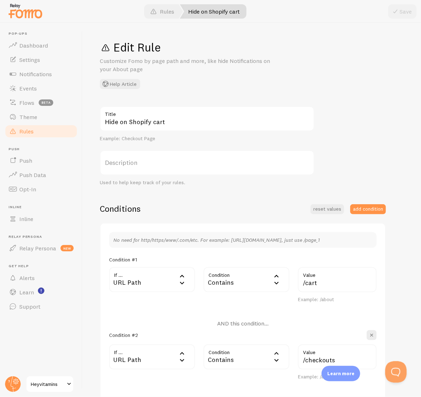
type input "/thankyou"
click at [349, 105] on div "Edit Rule Customize Fomo by page path and more, like hide Notifications on your…" at bounding box center [252, 210] width 338 height 374
click at [399, 14] on span at bounding box center [395, 11] width 9 height 9
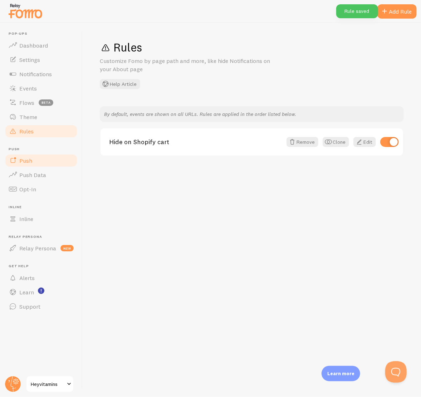
click at [33, 155] on link "Push" at bounding box center [41, 160] width 74 height 14
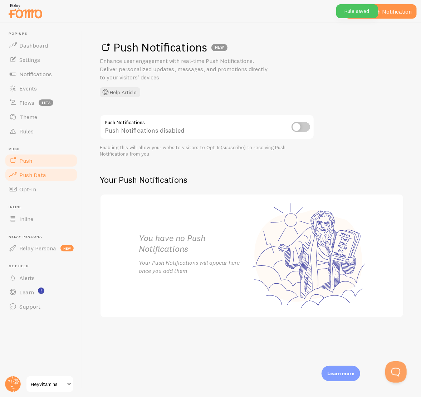
click at [33, 179] on link "Push Data" at bounding box center [41, 175] width 74 height 14
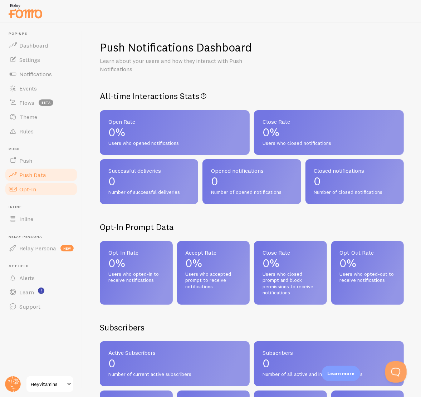
click at [38, 190] on link "Opt-In" at bounding box center [41, 189] width 74 height 14
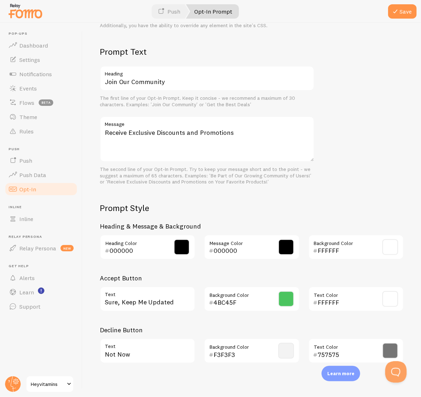
scroll to position [188, 0]
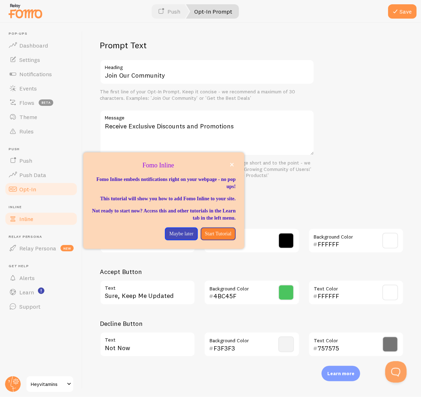
click at [31, 220] on span "Inline" at bounding box center [26, 218] width 14 height 7
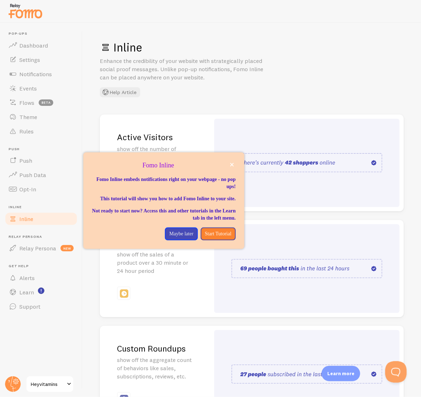
click at [295, 86] on div "Inline Enhance the credibility of your website with strategically placed social…" at bounding box center [252, 68] width 304 height 57
click at [173, 237] on p "Maybe later" at bounding box center [181, 233] width 24 height 7
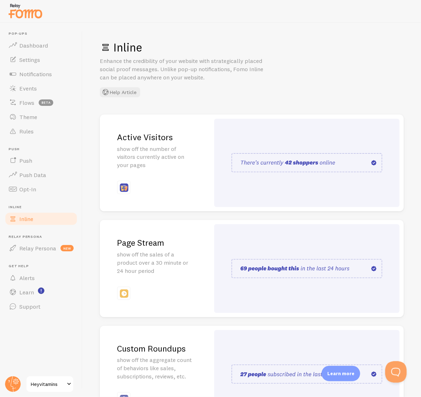
click at [250, 169] on img at bounding box center [306, 162] width 151 height 19
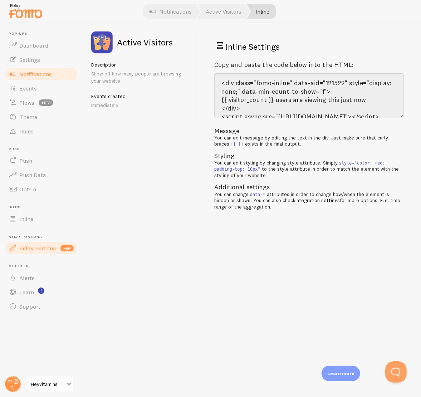
click at [38, 248] on span "Relay Persona" at bounding box center [37, 247] width 37 height 7
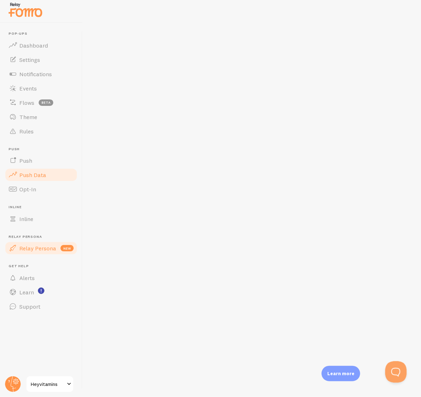
click at [37, 178] on span "Push Data" at bounding box center [32, 174] width 27 height 7
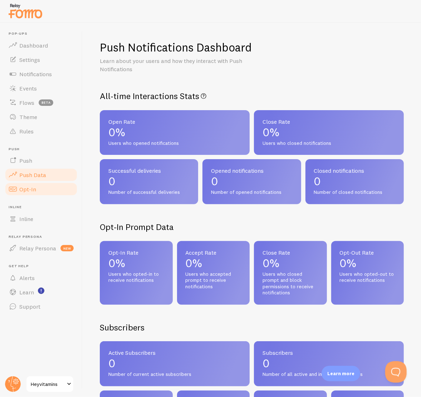
click at [34, 192] on span "Opt-In" at bounding box center [27, 189] width 17 height 7
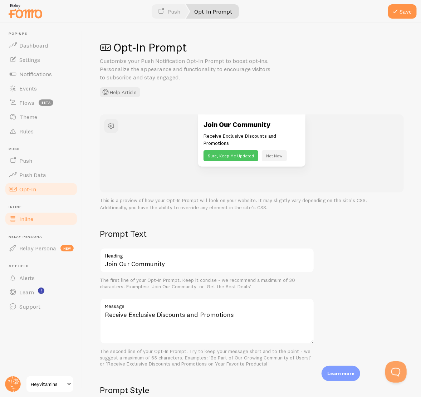
click at [25, 217] on span "Inline" at bounding box center [26, 218] width 14 height 7
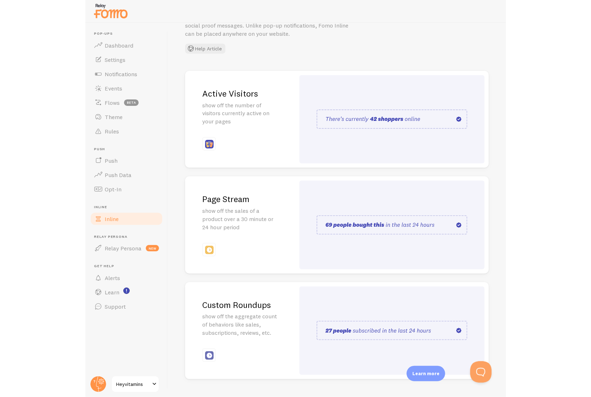
scroll to position [68, 0]
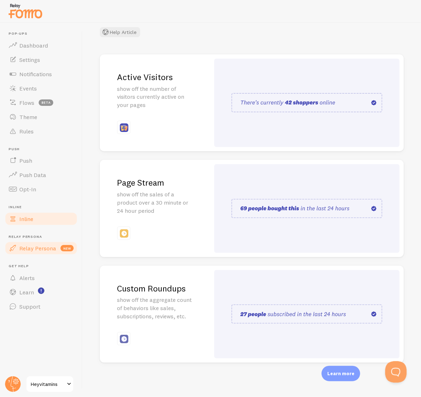
click at [36, 249] on span "Relay Persona" at bounding box center [37, 247] width 37 height 7
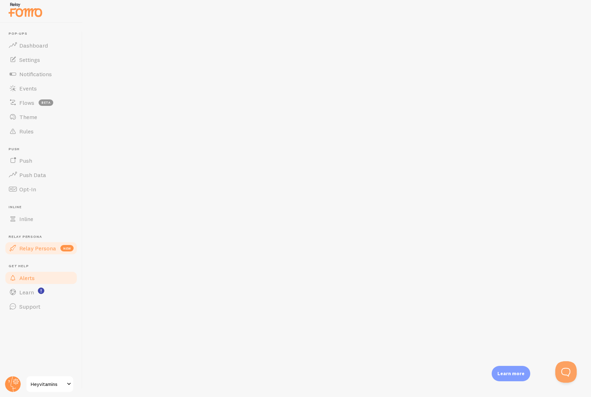
click at [26, 274] on span "Alerts" at bounding box center [26, 277] width 15 height 7
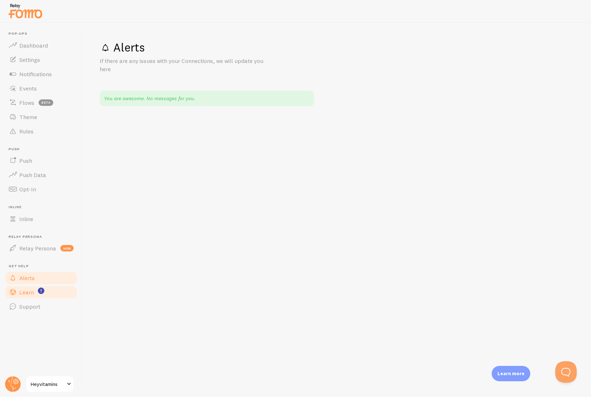
click at [36, 292] on link "Learn" at bounding box center [41, 292] width 74 height 14
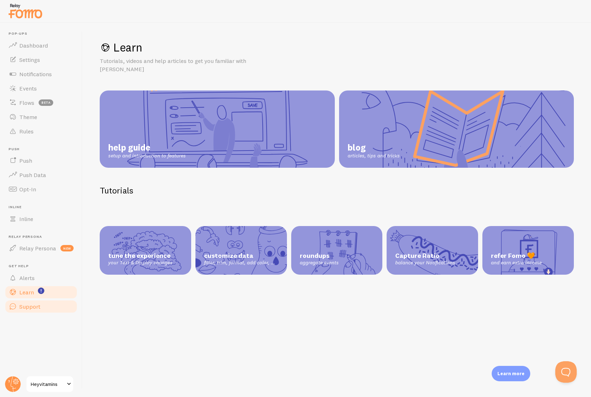
click at [29, 305] on span "Support" at bounding box center [29, 306] width 21 height 7
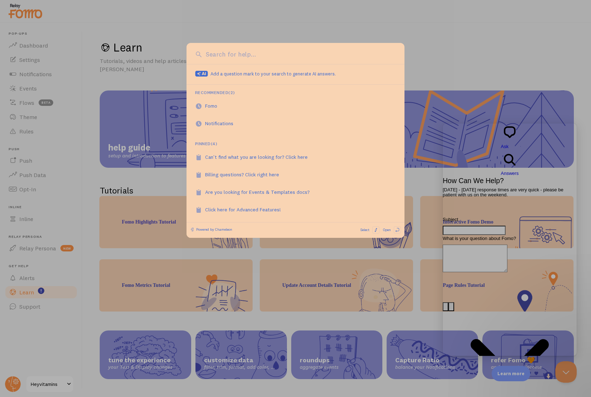
click at [420, 49] on div at bounding box center [295, 198] width 591 height 397
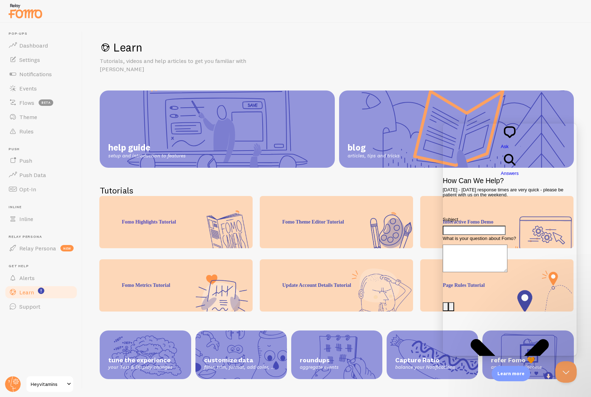
click at [60, 389] on link "Heyvitamins" at bounding box center [50, 383] width 48 height 17
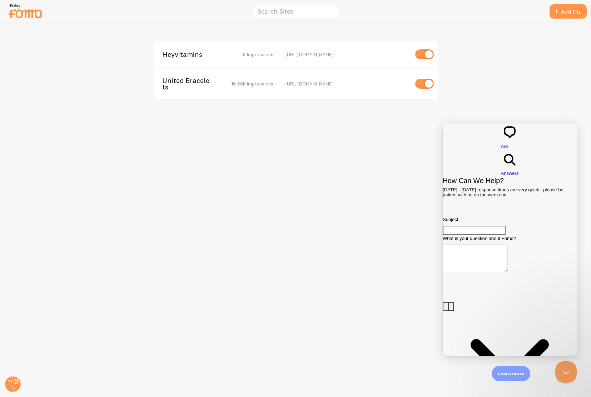
click at [231, 57] on div "Heyvitamins 6 Impressions -" at bounding box center [219, 54] width 115 height 6
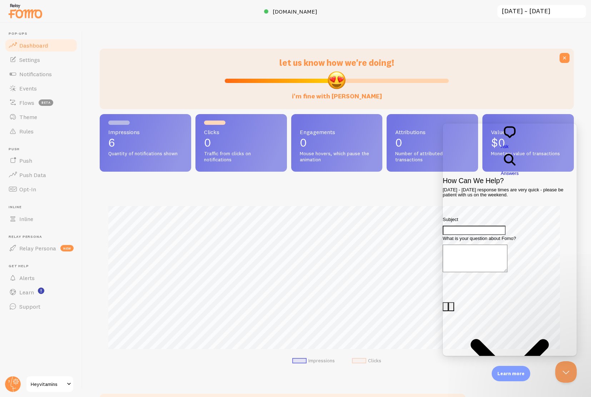
scroll to position [188, 469]
click at [57, 383] on span "Heyvitamins" at bounding box center [48, 384] width 34 height 9
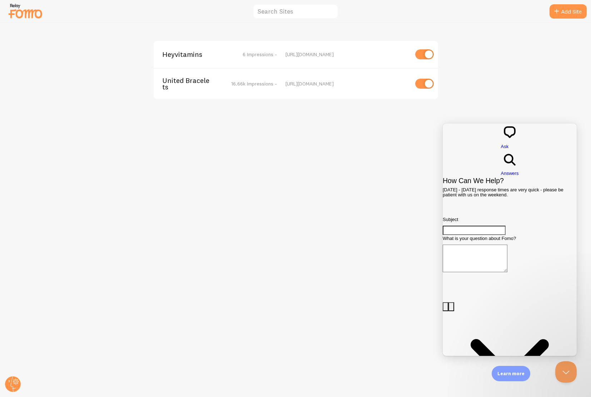
click at [217, 80] on span "United Bracelets" at bounding box center [191, 83] width 58 height 13
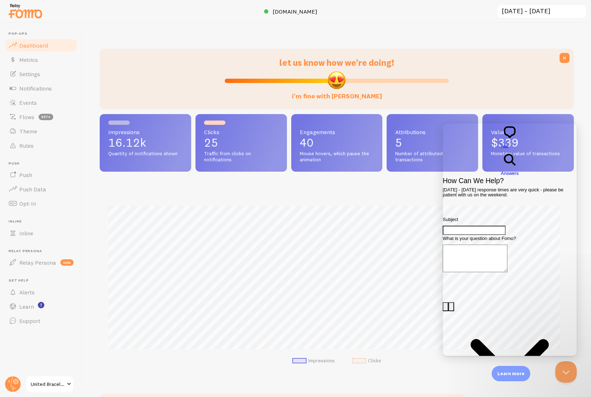
scroll to position [188, 469]
click at [48, 188] on link "Push Data" at bounding box center [41, 189] width 74 height 14
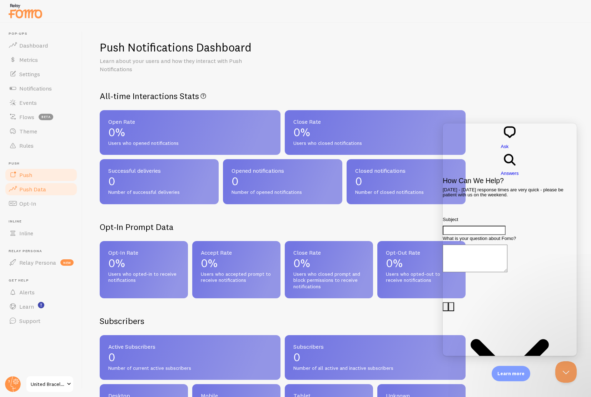
click at [47, 179] on link "Push" at bounding box center [41, 175] width 74 height 14
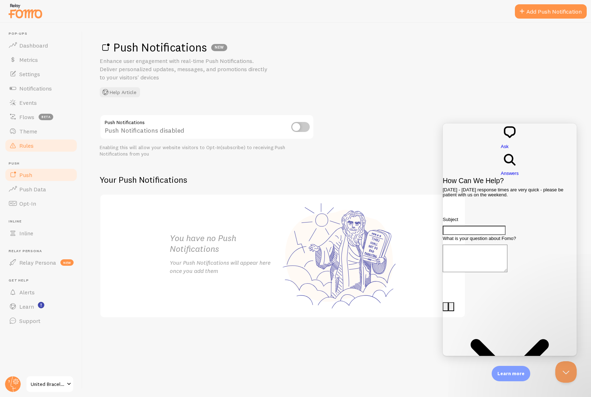
click at [39, 151] on link "Rules" at bounding box center [41, 145] width 74 height 14
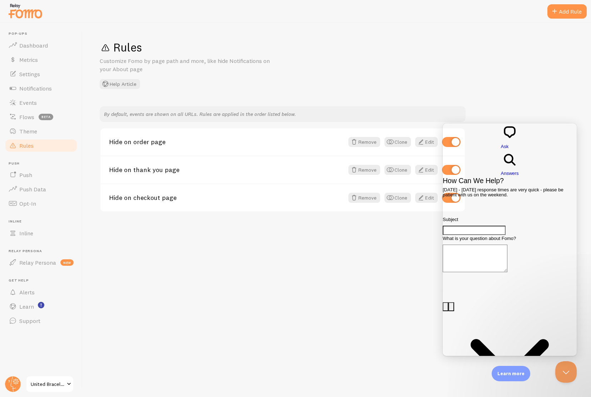
click at [280, 236] on div "Rules Customize Fomo by page path and more, like hide Notifications on your Abo…" at bounding box center [337, 210] width 509 height 374
click at [380, 220] on div "Rules Customize Fomo by page path and more, like hide Notifications on your Abo…" at bounding box center [337, 210] width 509 height 374
click at [420, 370] on button "Close Beacon popover" at bounding box center [564, 370] width 21 height 21
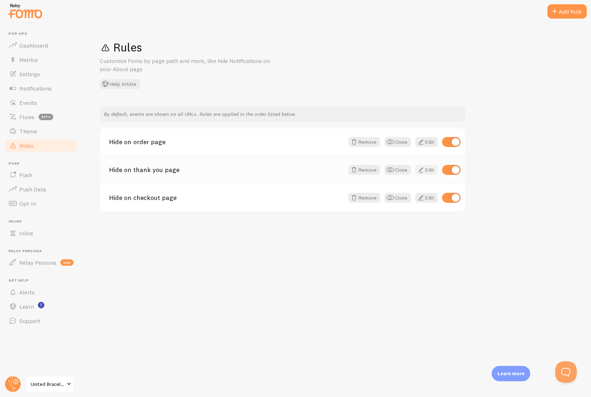
click at [420, 166] on link "Edit" at bounding box center [426, 170] width 23 height 10
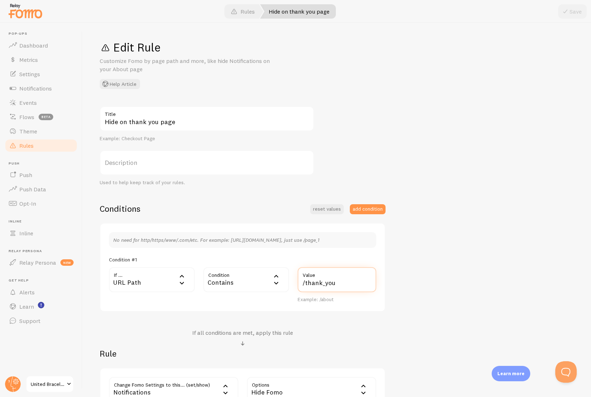
drag, startPoint x: 340, startPoint y: 281, endPoint x: 292, endPoint y: 282, distance: 47.9
click at [292, 282] on div "If ... url URL Path URL Path URL Parameter Home page Mobile Browser URL Host CS…" at bounding box center [243, 285] width 276 height 36
click at [49, 373] on header "Pop-ups Dashboard Metrics Settings Notifications Events Flows beta Theme Rules …" at bounding box center [41, 210] width 82 height 374
click at [55, 378] on link "United Bracelets" at bounding box center [50, 383] width 48 height 17
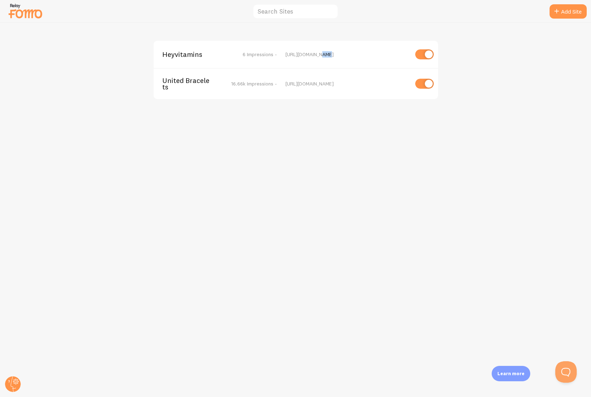
click at [318, 50] on div "Heyvitamins 6 Impressions - [URL][DOMAIN_NAME]" at bounding box center [296, 54] width 285 height 27
click at [173, 60] on div "Heyvitamins 6 Impressions - [URL][DOMAIN_NAME]" at bounding box center [296, 54] width 285 height 27
click at [179, 55] on span "Heyvitamins" at bounding box center [191, 54] width 58 height 6
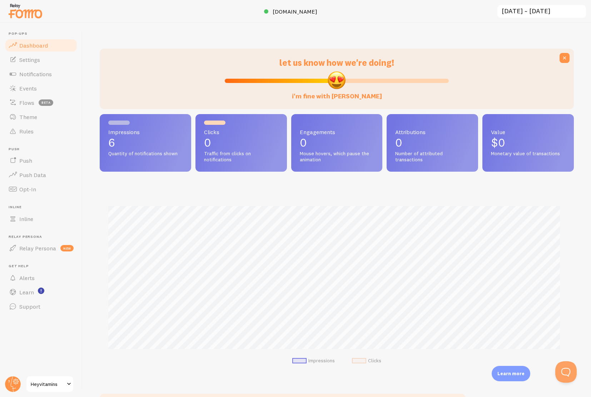
scroll to position [188, 469]
click at [43, 130] on link "Rules" at bounding box center [41, 131] width 74 height 14
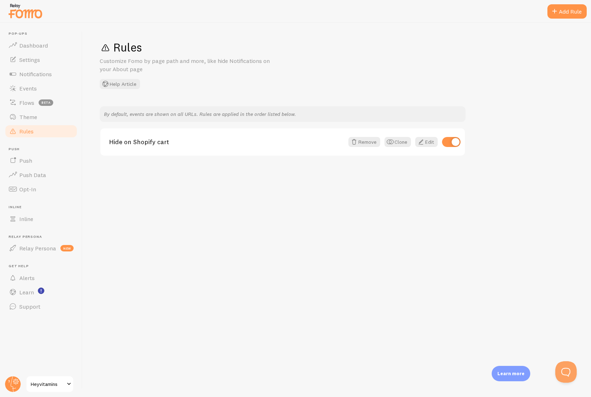
click at [420, 192] on div "Rules Customize Fomo by page path and more, like hide Notifications on your Abo…" at bounding box center [337, 210] width 509 height 374
click at [420, 10] on div "Add Rule" at bounding box center [567, 11] width 39 height 14
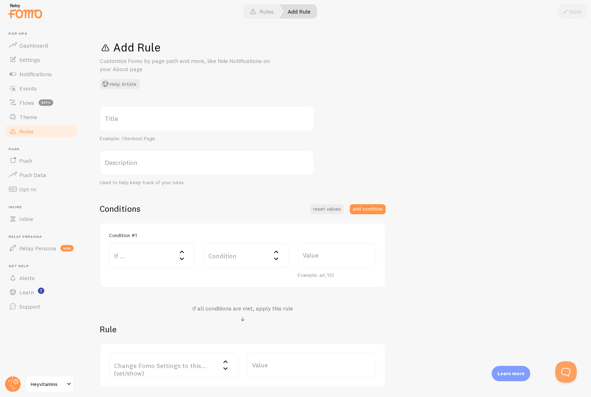
click at [26, 135] on link "Rules" at bounding box center [41, 131] width 74 height 14
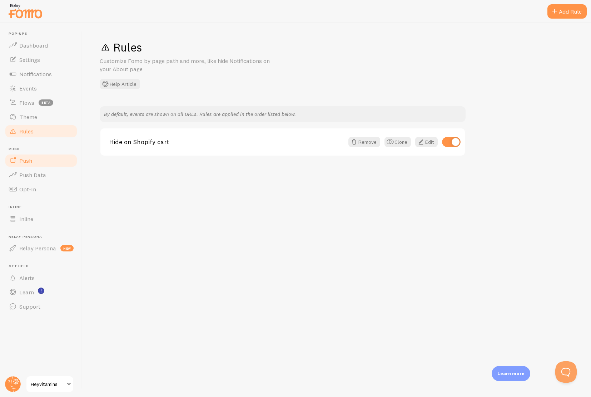
click at [41, 162] on link "Push" at bounding box center [41, 160] width 74 height 14
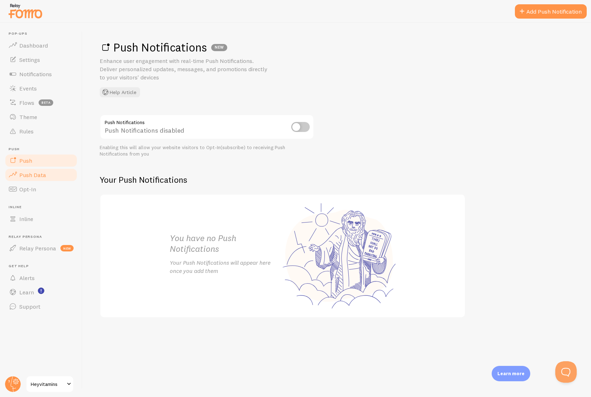
click at [37, 172] on span "Push Data" at bounding box center [32, 174] width 27 height 7
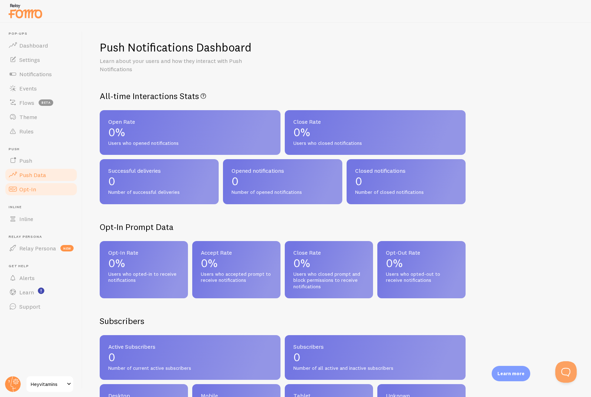
click at [29, 189] on span "Opt-In" at bounding box center [27, 189] width 17 height 7
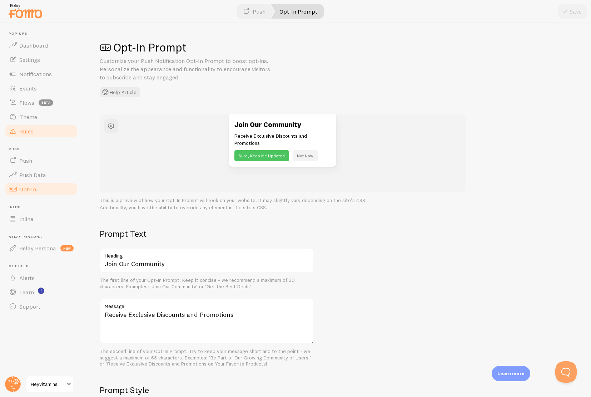
click at [41, 134] on link "Rules" at bounding box center [41, 131] width 74 height 14
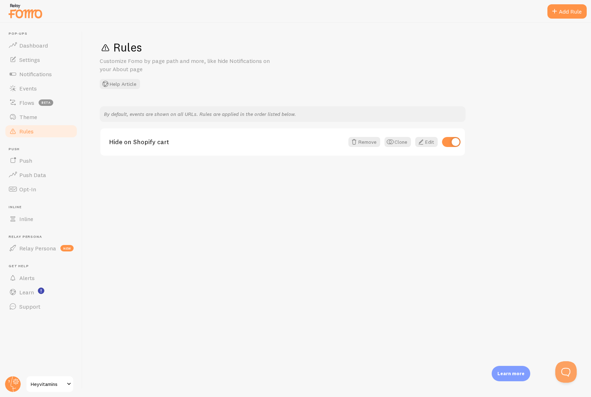
click at [281, 175] on div "Rules Customize Fomo by page path and more, like hide Notifications on your Abo…" at bounding box center [337, 210] width 509 height 374
click at [420, 19] on div at bounding box center [295, 11] width 591 height 23
click at [420, 12] on div "Add Rule" at bounding box center [567, 11] width 39 height 14
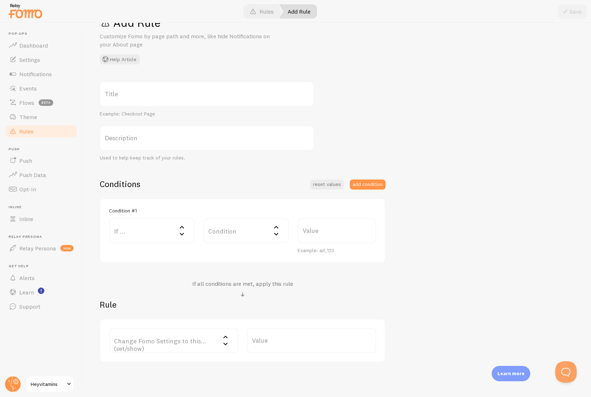
scroll to position [53, 0]
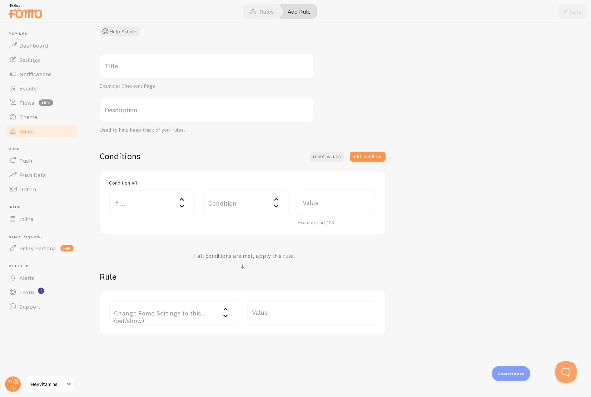
click at [155, 196] on label "If ..." at bounding box center [152, 202] width 86 height 25
click at [223, 178] on div "Condition #1 If ... If user is on... URL Path URL Parameter Home page Mobile Br…" at bounding box center [243, 202] width 286 height 65
click at [24, 133] on span "Rules" at bounding box center [26, 131] width 14 height 7
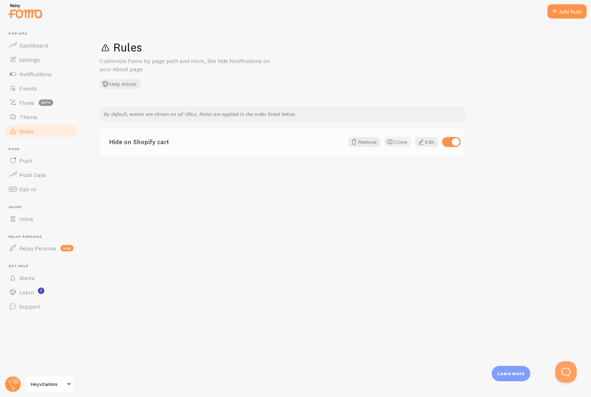
click at [400, 144] on button "Clone" at bounding box center [398, 142] width 26 height 10
click at [421, 168] on span at bounding box center [421, 169] width 9 height 9
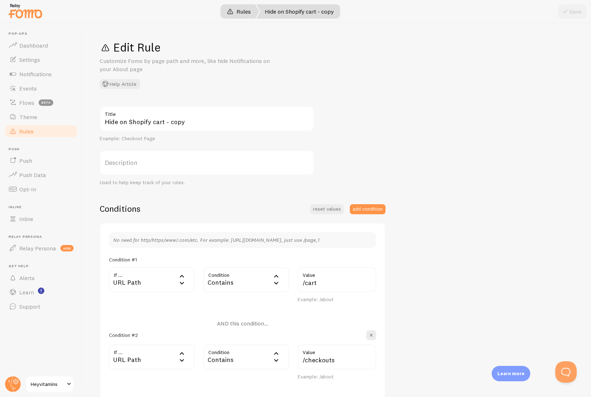
click at [240, 8] on link "Rules" at bounding box center [238, 11] width 41 height 14
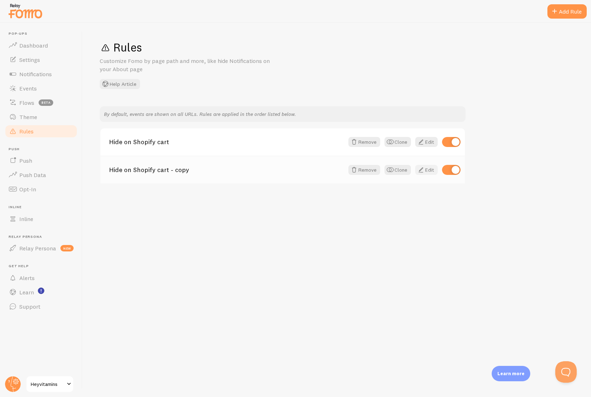
click at [422, 168] on span at bounding box center [421, 169] width 9 height 9
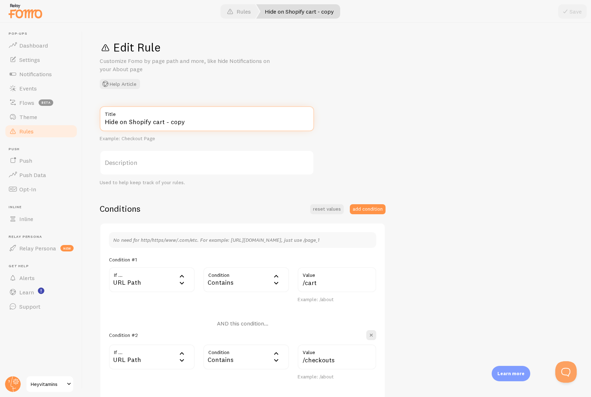
drag, startPoint x: 152, startPoint y: 121, endPoint x: 235, endPoint y: 122, distance: 83.3
click at [212, 122] on input "Hide on Shopify cart - copy" at bounding box center [207, 118] width 214 height 25
type input "Hide on Shopify checkout"
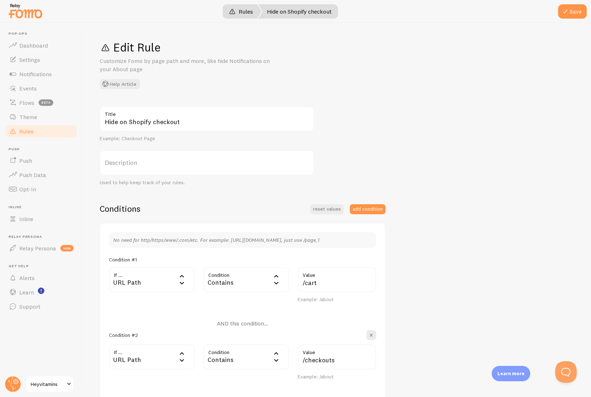
click at [244, 17] on link "Rules" at bounding box center [241, 11] width 41 height 14
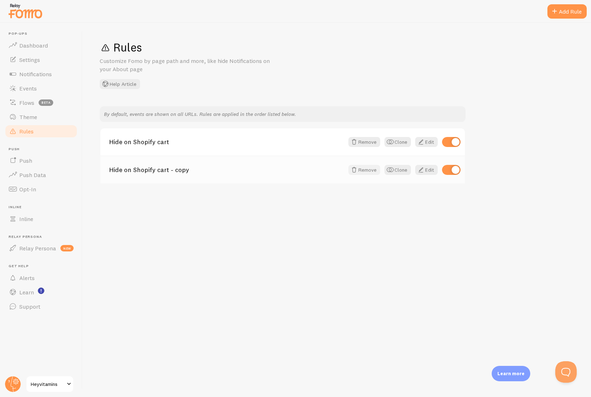
click at [364, 170] on button "Remove" at bounding box center [364, 170] width 32 height 10
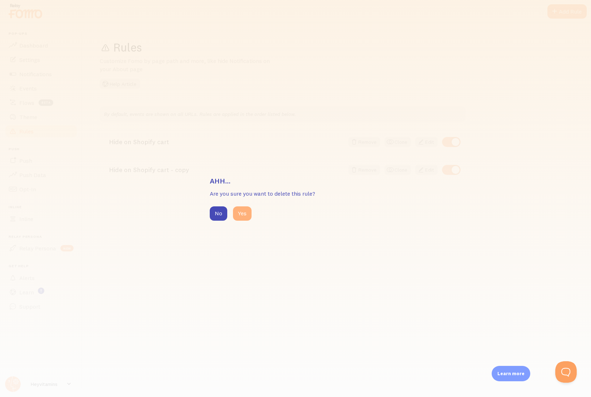
click at [248, 213] on button "Yes" at bounding box center [242, 213] width 19 height 14
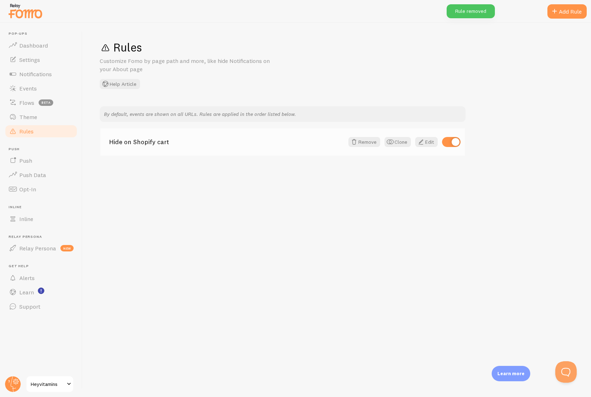
click at [162, 144] on link "Hide on Shopify cart" at bounding box center [226, 142] width 235 height 6
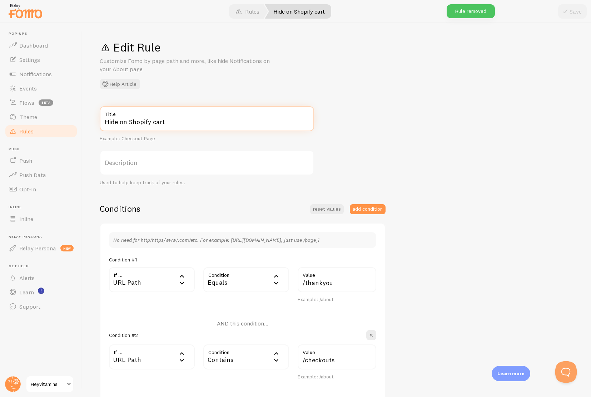
drag, startPoint x: 120, startPoint y: 122, endPoint x: 275, endPoint y: 124, distance: 155.5
click at [266, 125] on input "Hide on Shopify cart" at bounding box center [207, 118] width 214 height 25
type input "Hide at checkout"
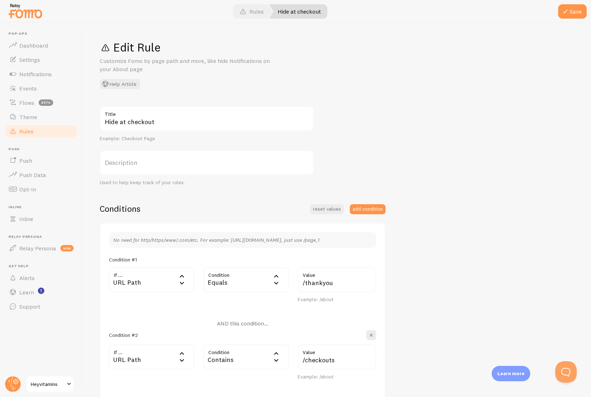
click at [144, 162] on label "Description" at bounding box center [207, 162] width 214 height 25
click at [144, 162] on input "Description" at bounding box center [207, 162] width 214 height 25
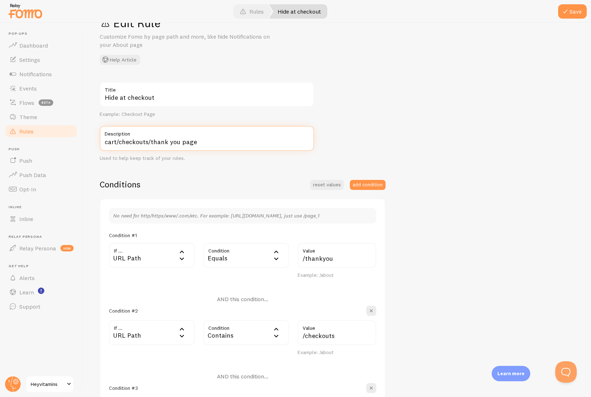
scroll to position [36, 0]
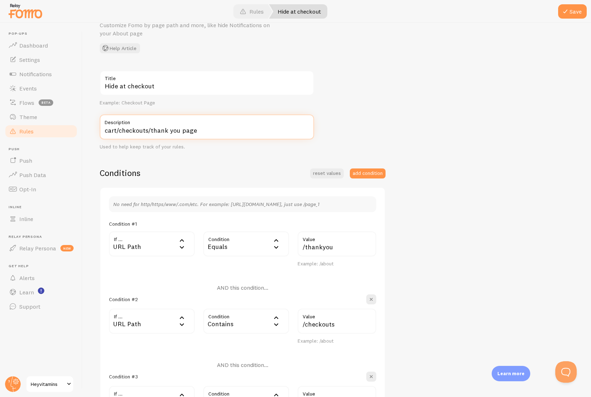
type input "cart/checkouts/thank you page"
click at [248, 246] on div "Equals" at bounding box center [246, 243] width 86 height 25
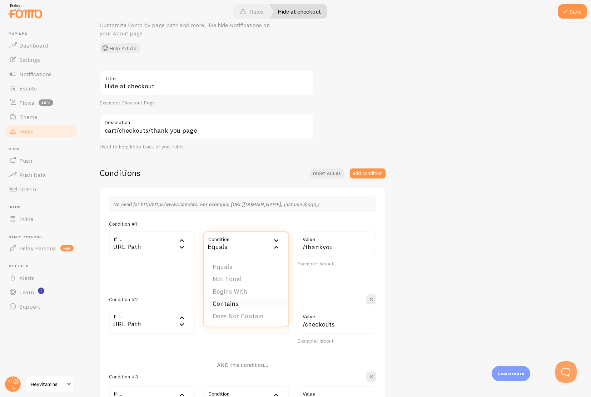
click at [241, 302] on li "Contains" at bounding box center [246, 303] width 84 height 13
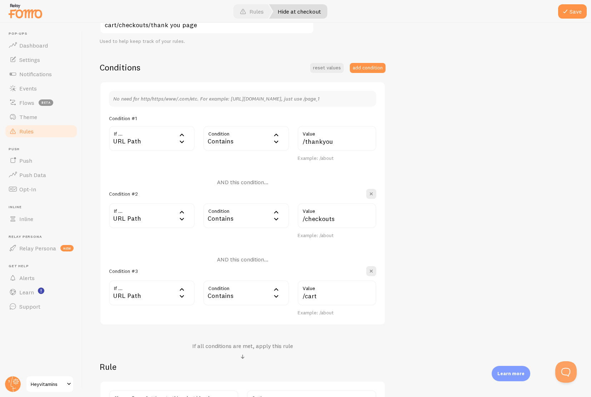
scroll to position [143, 0]
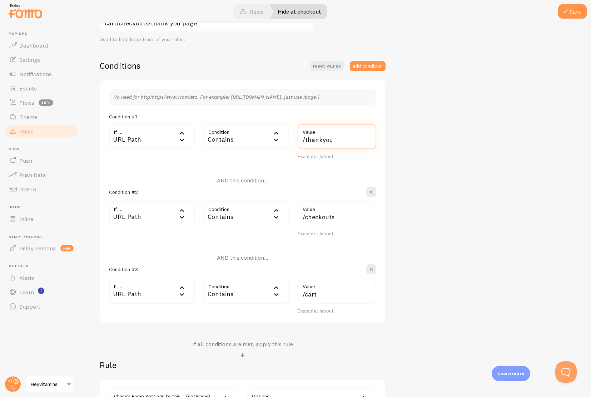
drag, startPoint x: 305, startPoint y: 137, endPoint x: 385, endPoint y: 145, distance: 80.4
click at [371, 142] on input "/thankyou" at bounding box center [337, 136] width 79 height 25
paste input "/thank_"
click at [305, 139] on input "//thank_you" at bounding box center [337, 136] width 79 height 25
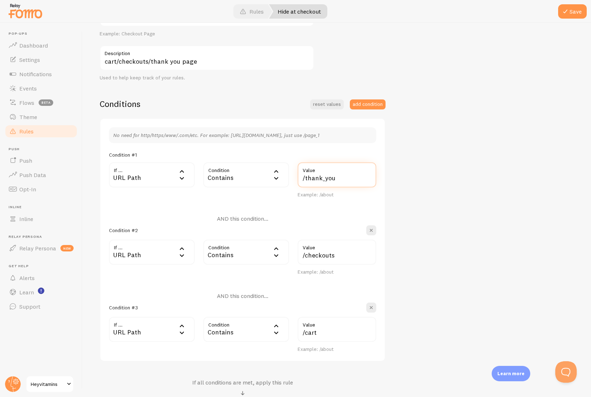
scroll to position [89, 0]
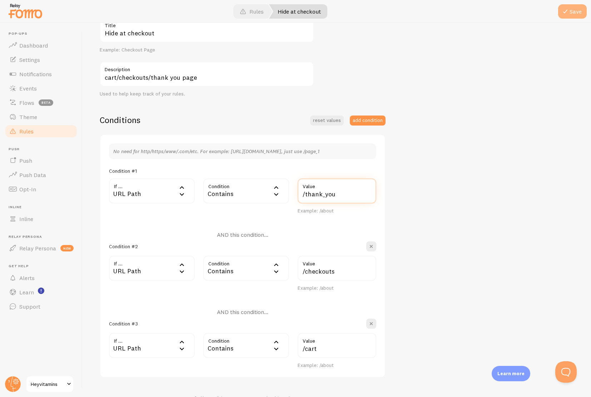
type input "/thank_you"
click at [571, 12] on button "Save" at bounding box center [572, 11] width 29 height 14
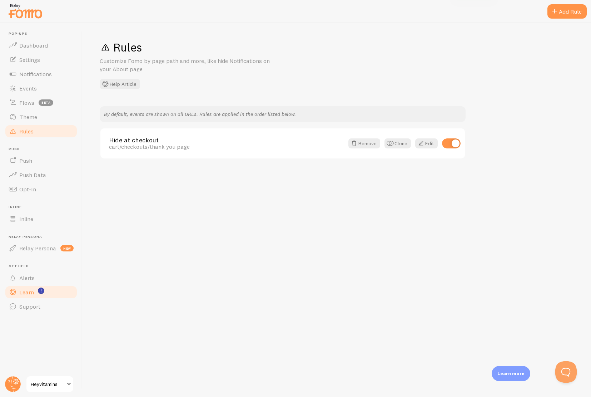
click at [20, 295] on span "Learn" at bounding box center [26, 291] width 15 height 7
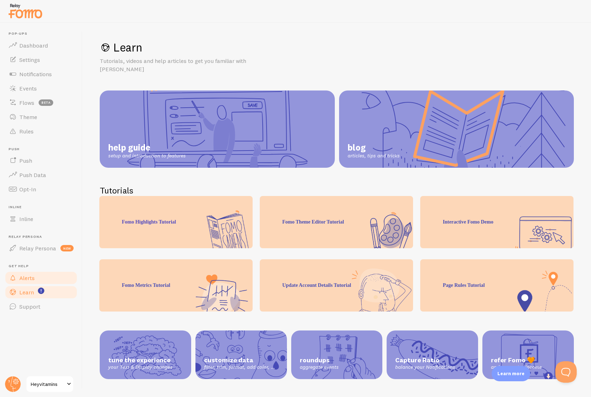
click at [32, 278] on span "Alerts" at bounding box center [26, 277] width 15 height 7
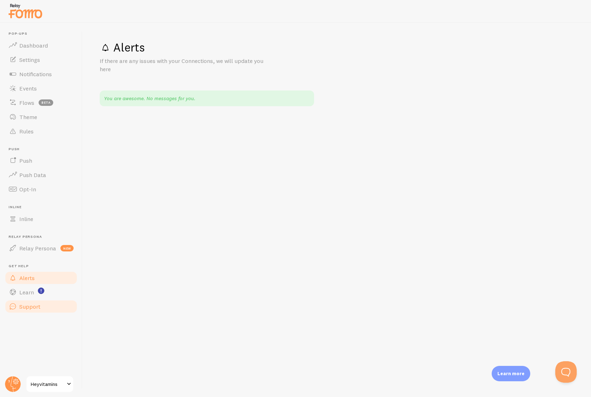
click at [28, 305] on span "Support" at bounding box center [29, 306] width 21 height 7
